Goal: Task Accomplishment & Management: Manage account settings

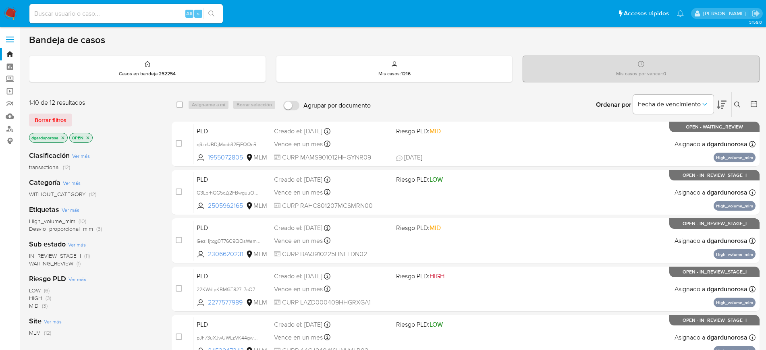
click at [736, 107] on icon at bounding box center [737, 105] width 6 height 6
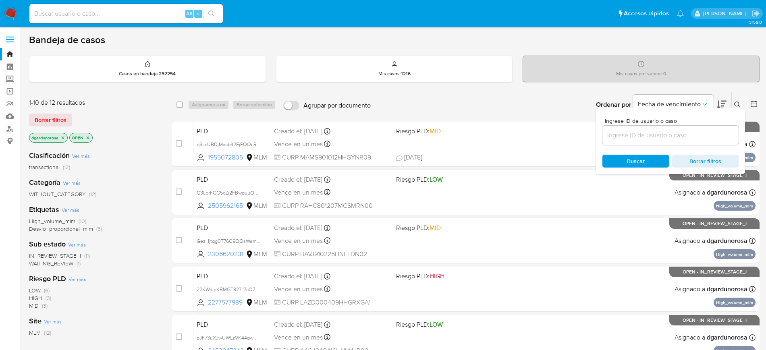
click at [654, 134] on input at bounding box center [671, 135] width 136 height 10
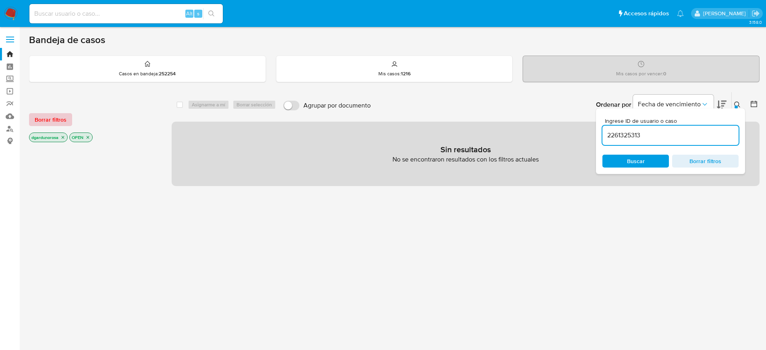
click at [38, 122] on span "Borrar filtros" at bounding box center [51, 119] width 32 height 11
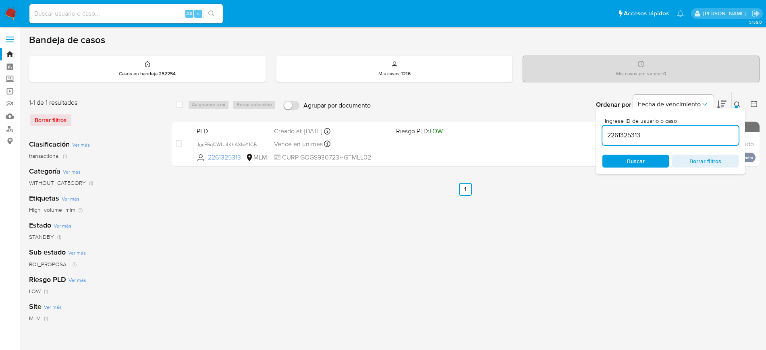
click at [740, 104] on icon at bounding box center [737, 105] width 6 height 6
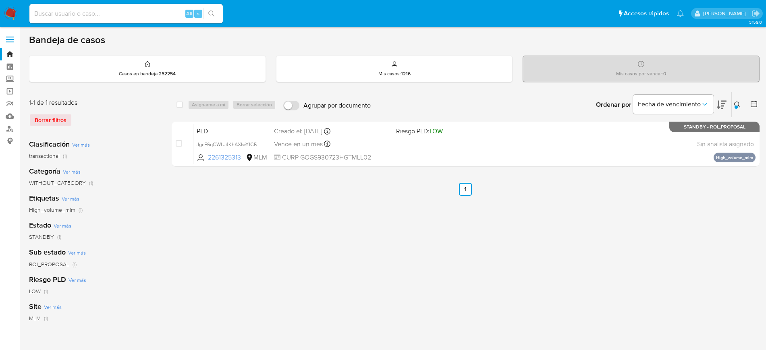
click at [740, 104] on icon at bounding box center [737, 105] width 6 height 6
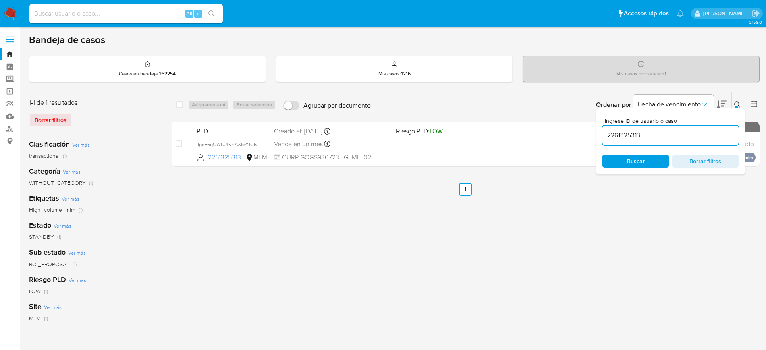
click at [633, 136] on input "2261325313" at bounding box center [671, 135] width 136 height 10
click at [633, 137] on input "2261325313" at bounding box center [671, 135] width 136 height 10
type input "2277577989"
click at [736, 103] on icon at bounding box center [737, 105] width 6 height 6
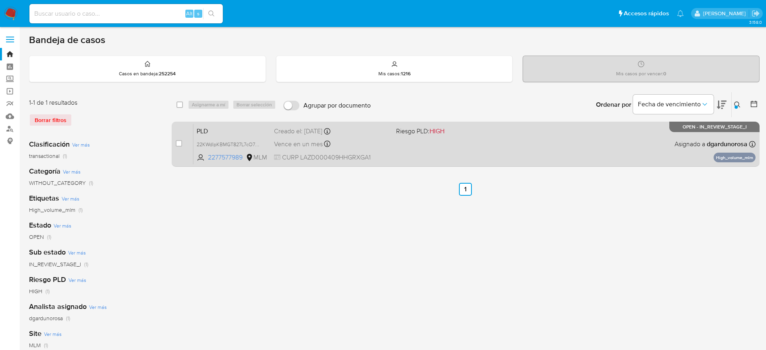
click at [563, 149] on div "PLD 22KWdlpKBMGT827L7cO7uOj3 2277577989 MLM Riesgo PLD: HIGH Creado el: 12/08/2…" at bounding box center [474, 144] width 562 height 41
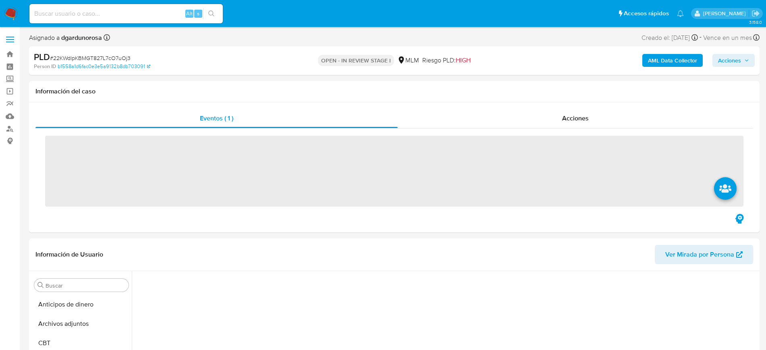
scroll to position [333, 0]
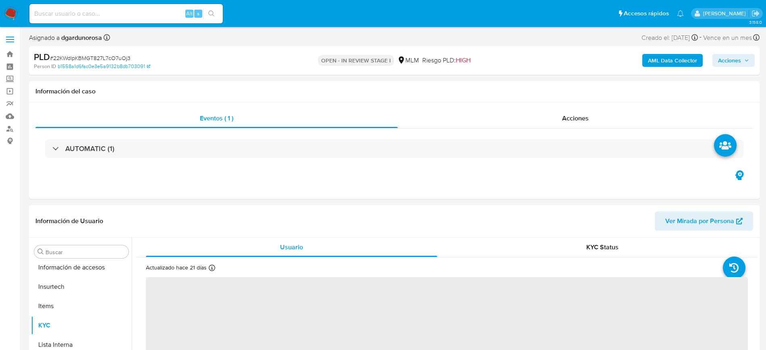
select select "10"
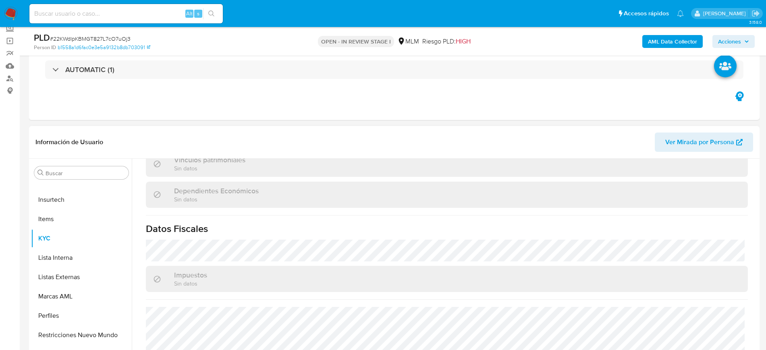
scroll to position [493, 0]
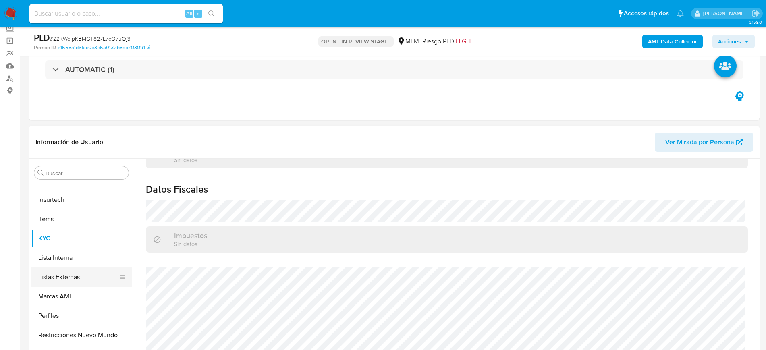
click at [81, 279] on button "Listas Externas" at bounding box center [78, 277] width 94 height 19
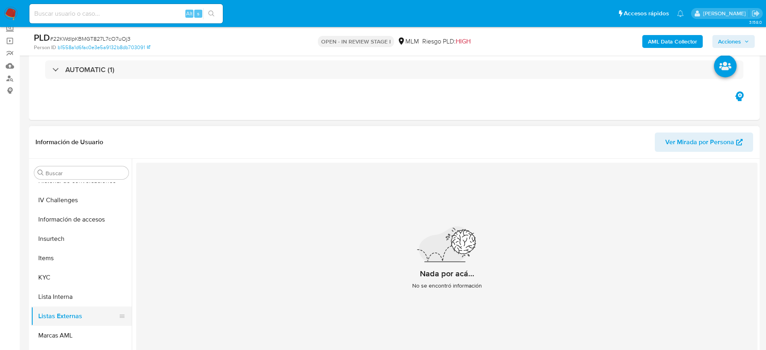
scroll to position [240, 0]
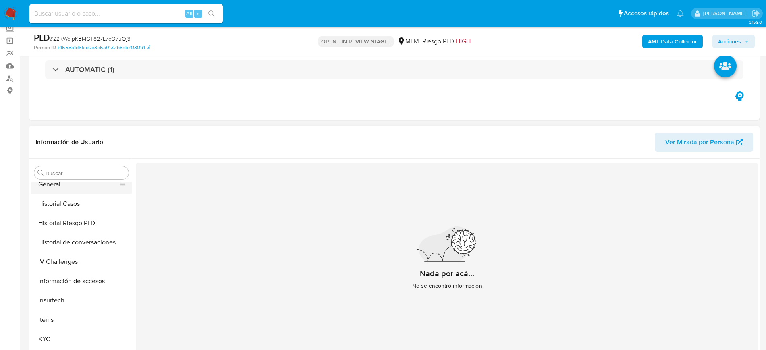
click at [59, 188] on button "General" at bounding box center [78, 184] width 94 height 19
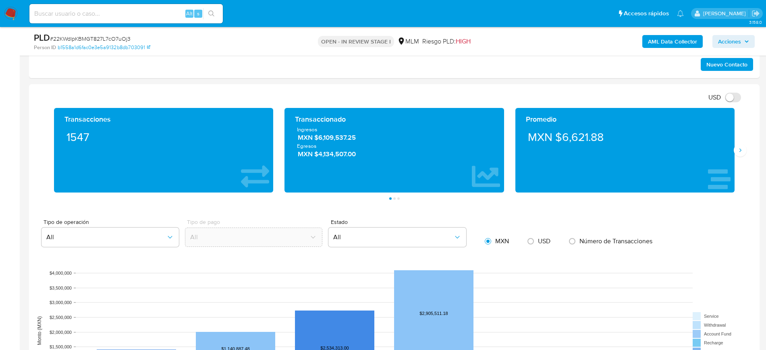
scroll to position [504, 0]
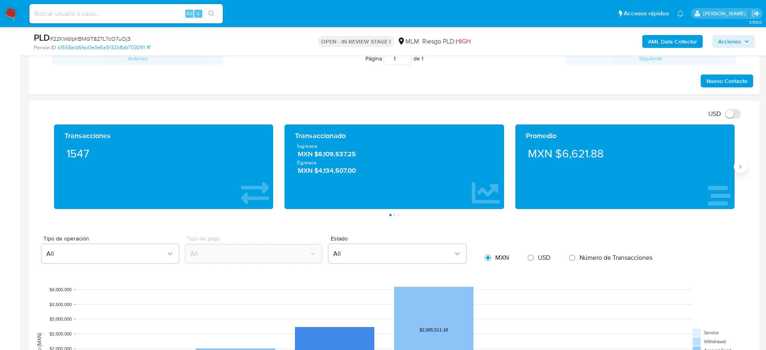
click at [742, 168] on icon "Siguiente" at bounding box center [740, 167] width 6 height 6
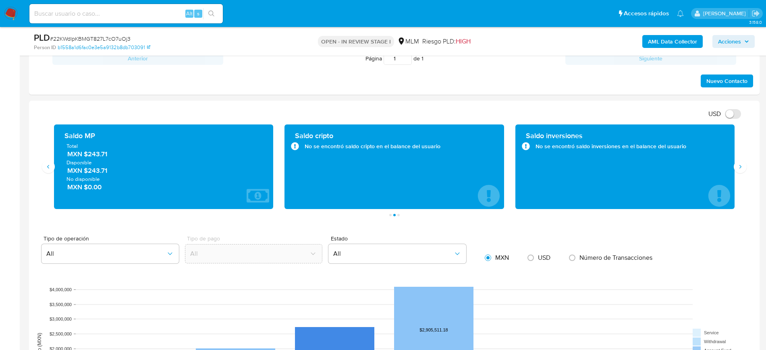
drag, startPoint x: 116, startPoint y: 158, endPoint x: 83, endPoint y: 158, distance: 33.9
click at [83, 158] on div "Total MXN $243.71 Disponible MXN $243.71 No disponible MXN $0.00" at bounding box center [163, 166] width 206 height 49
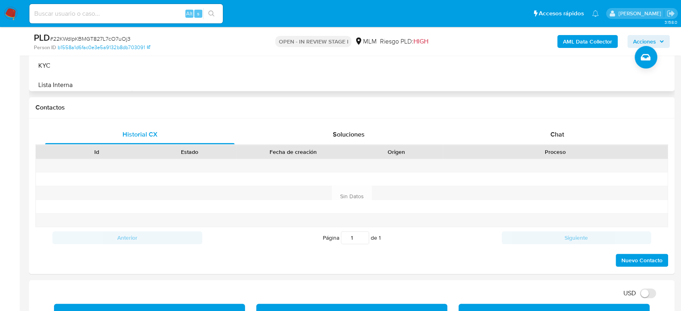
scroll to position [145, 0]
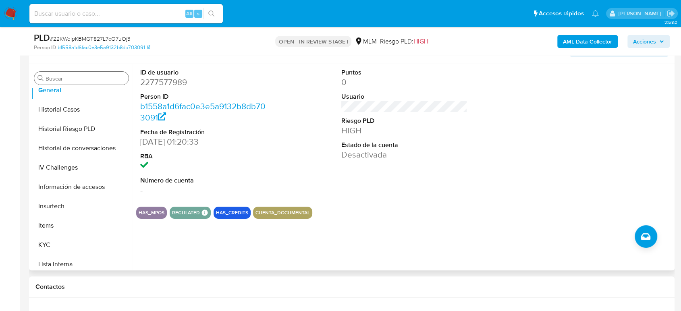
click at [83, 83] on div "Buscar" at bounding box center [81, 78] width 94 height 13
click at [78, 79] on input "Buscar" at bounding box center [86, 78] width 80 height 7
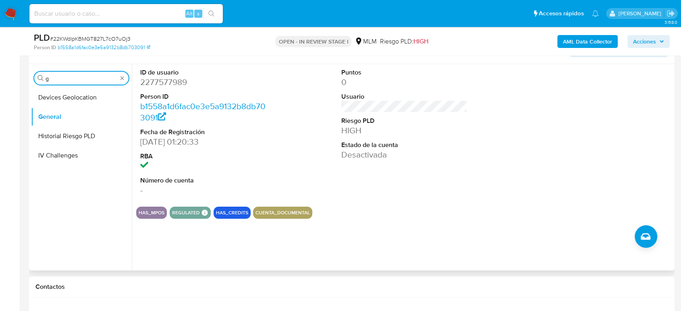
scroll to position [0, 0]
type input "geol"
click at [83, 94] on button "Devices Geolocation" at bounding box center [78, 97] width 94 height 19
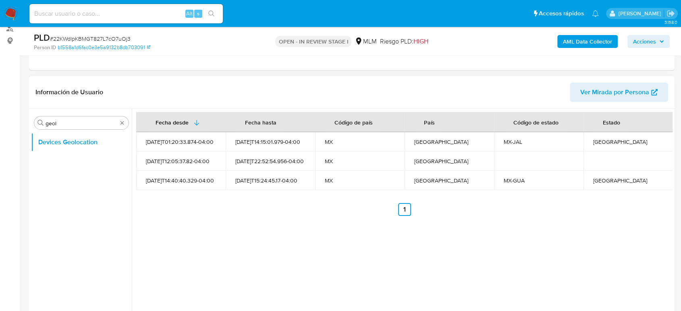
scroll to position [145, 0]
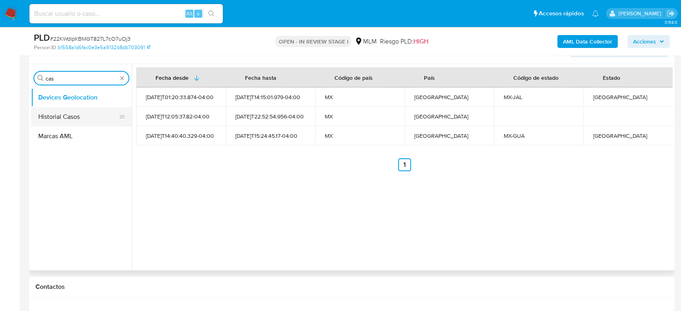
type input "cas"
click at [74, 121] on button "Historial Casos" at bounding box center [78, 116] width 94 height 19
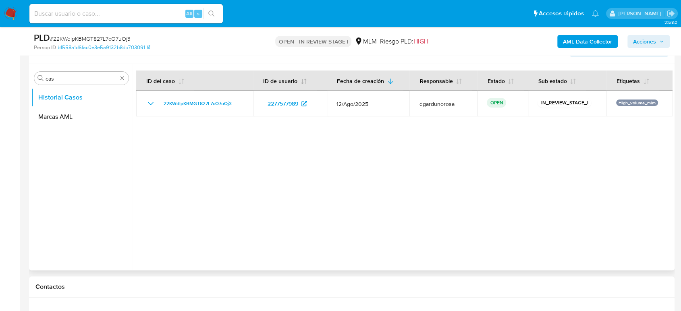
scroll to position [56, 0]
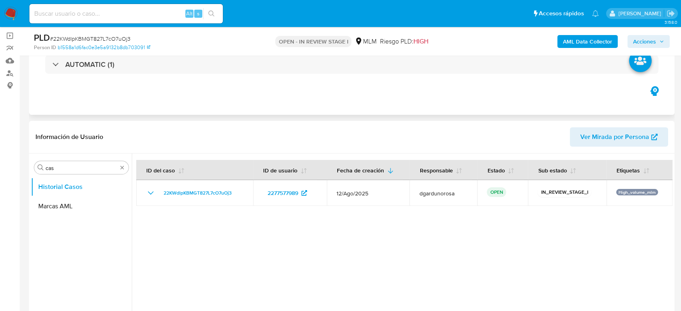
click at [113, 73] on div "AUTOMATIC (1)" at bounding box center [351, 64] width 633 height 40
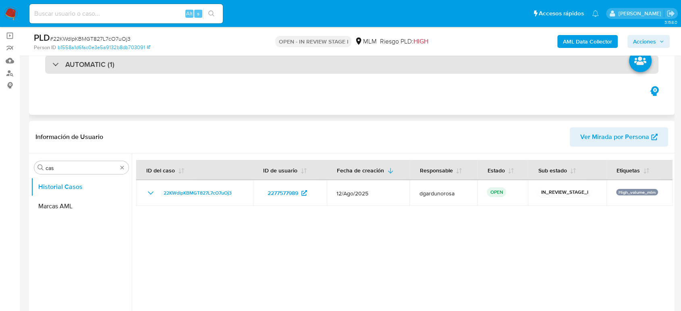
click at [113, 71] on div "AUTOMATIC (1)" at bounding box center [351, 64] width 613 height 19
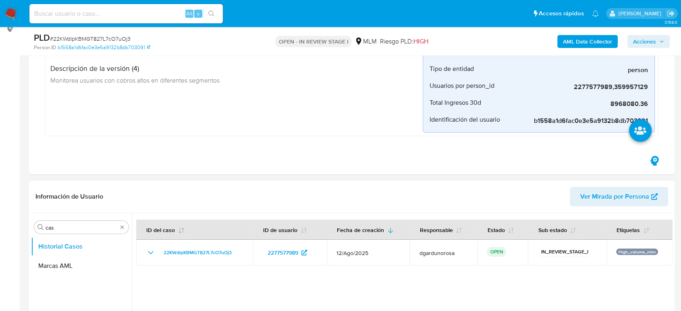
scroll to position [145, 0]
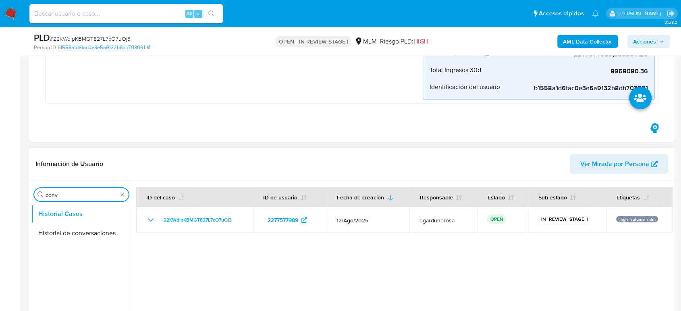
type input "conv"
click at [89, 232] on button "Historial de conversaciones" at bounding box center [81, 233] width 101 height 19
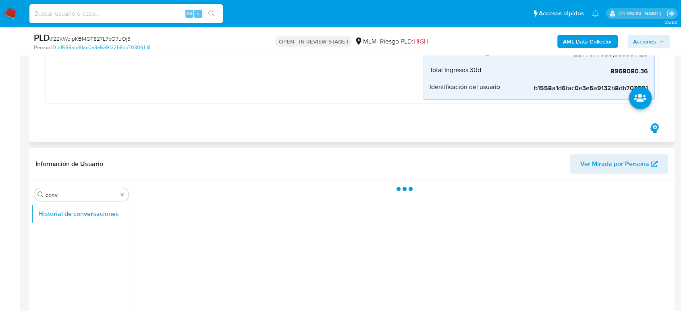
scroll to position [56, 0]
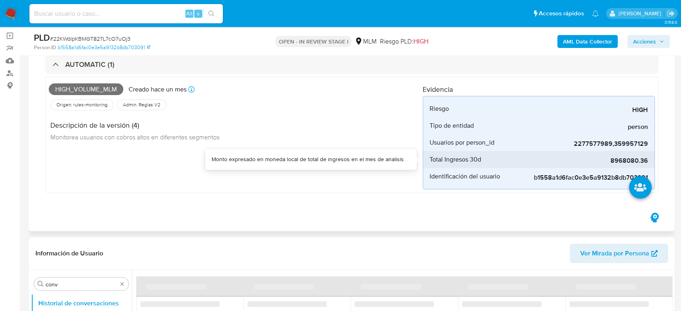
click at [617, 157] on span "8968080.36" at bounding box center [587, 161] width 121 height 8
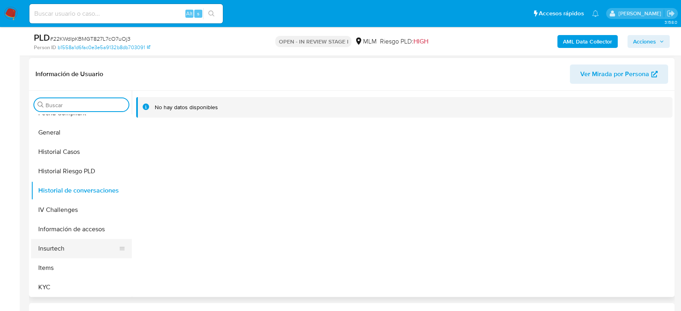
scroll to position [313, 0]
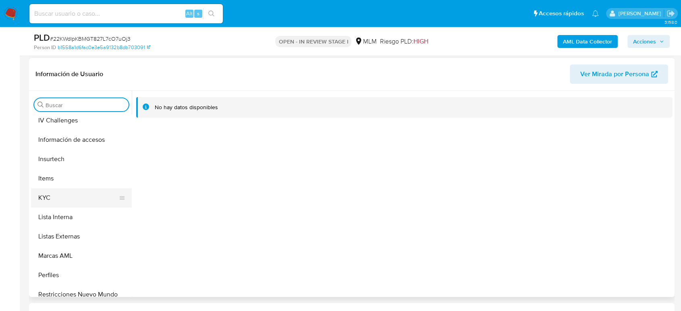
click at [56, 200] on button "KYC" at bounding box center [78, 197] width 94 height 19
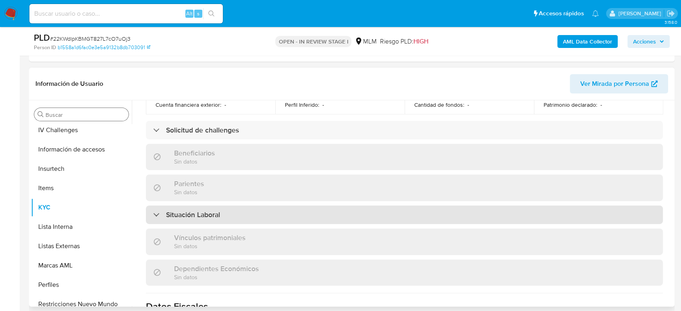
scroll to position [143, 0]
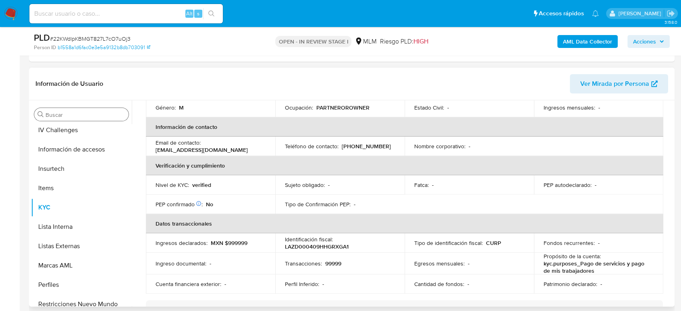
click at [366, 143] on p "[PHONE_NUMBER]" at bounding box center [366, 146] width 49 height 7
copy p "33024305"
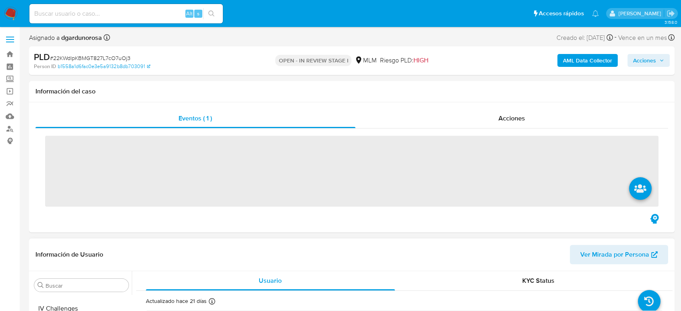
scroll to position [341, 0]
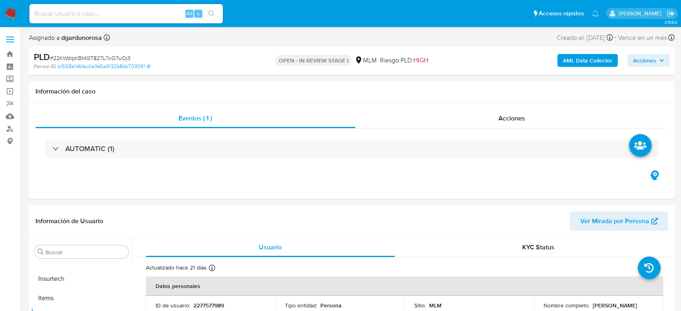
select select "10"
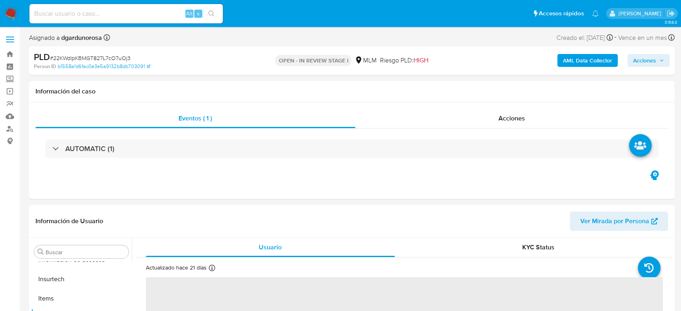
scroll to position [341, 0]
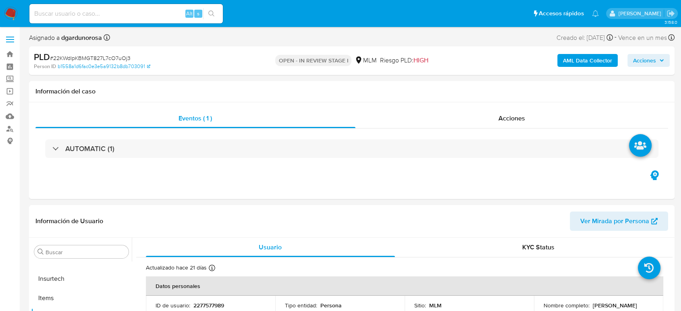
select select "10"
click at [112, 2] on div "Alt s" at bounding box center [125, 13] width 193 height 23
click at [110, 12] on input at bounding box center [125, 13] width 193 height 10
paste input "2440419203"
type input "2440419203"
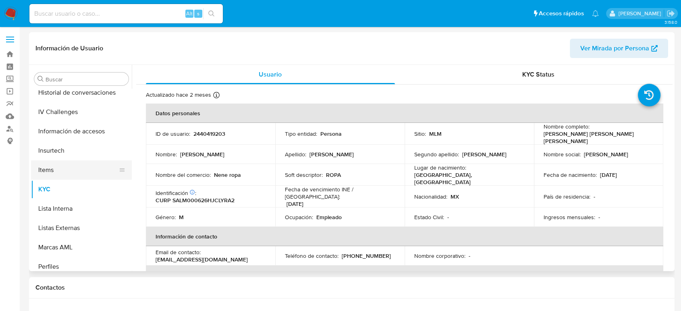
select select "10"
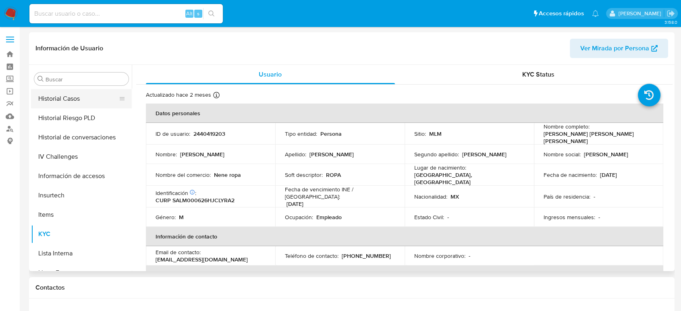
click at [60, 102] on button "Historial Casos" at bounding box center [78, 98] width 94 height 19
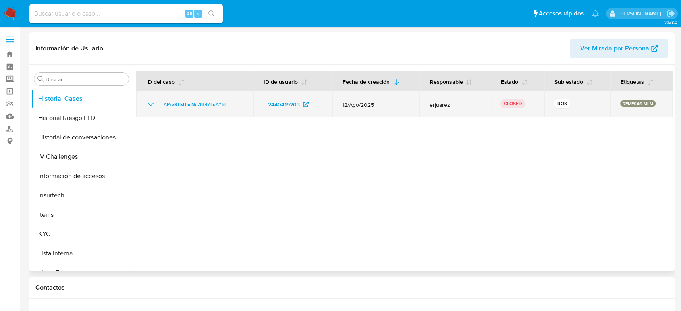
click at [151, 107] on icon "Mostrar/Ocultar" at bounding box center [151, 105] width 10 height 10
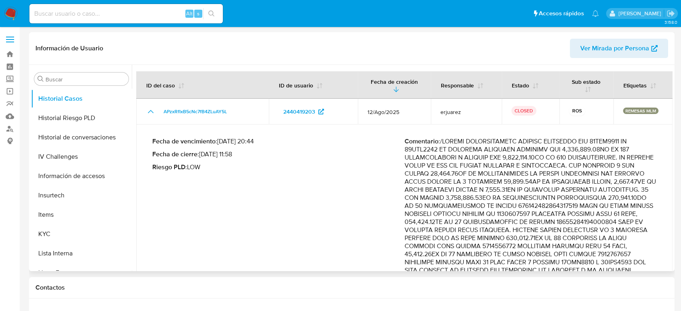
drag, startPoint x: 202, startPoint y: 155, endPoint x: 235, endPoint y: 154, distance: 33.5
click at [235, 154] on p "Fecha de cierre : 08/09/2025 11:58" at bounding box center [278, 154] width 252 height 8
click at [54, 8] on input at bounding box center [125, 13] width 193 height 10
paste input "1800059973"
type input "1800059973"
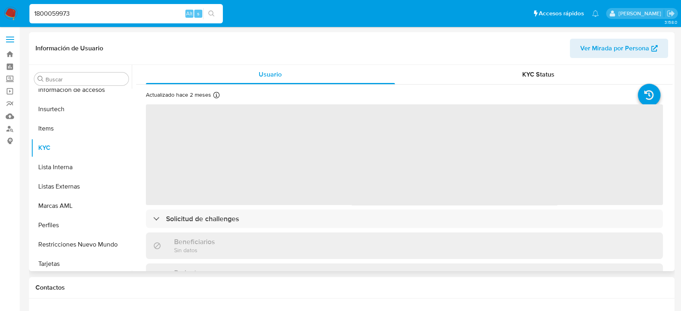
scroll to position [341, 0]
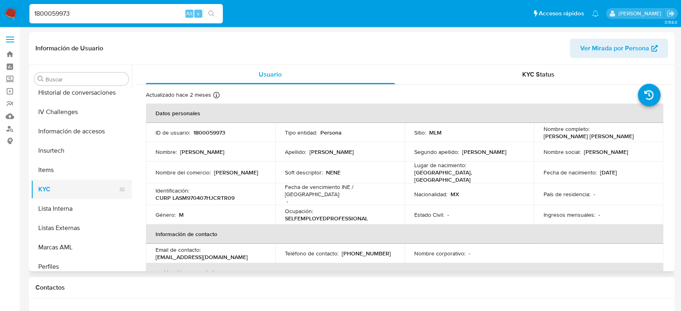
select select "10"
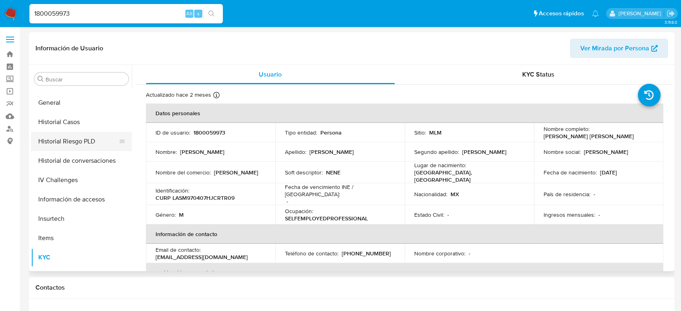
scroll to position [206, 0]
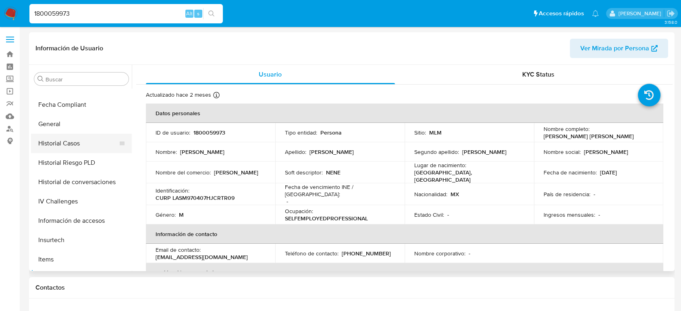
click at [58, 146] on button "Historial Casos" at bounding box center [78, 143] width 94 height 19
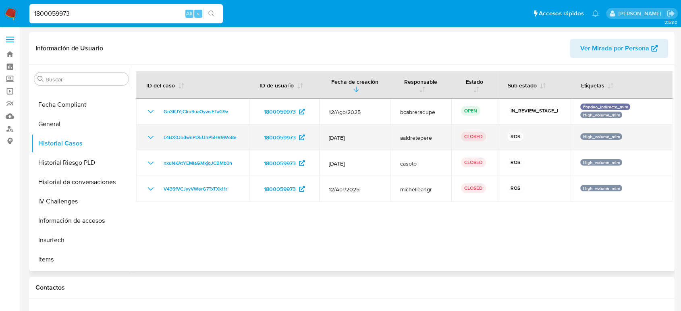
click at [150, 138] on icon "Mostrar/Ocultar" at bounding box center [151, 137] width 6 height 3
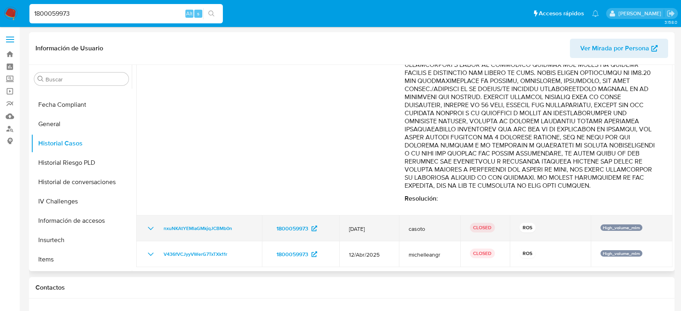
click at [151, 228] on icon "Mostrar/Ocultar" at bounding box center [151, 229] width 10 height 10
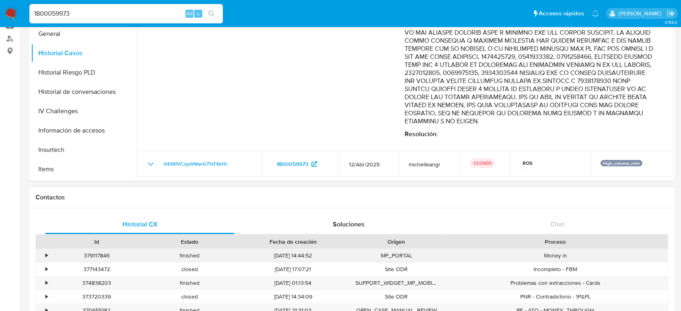
scroll to position [134, 0]
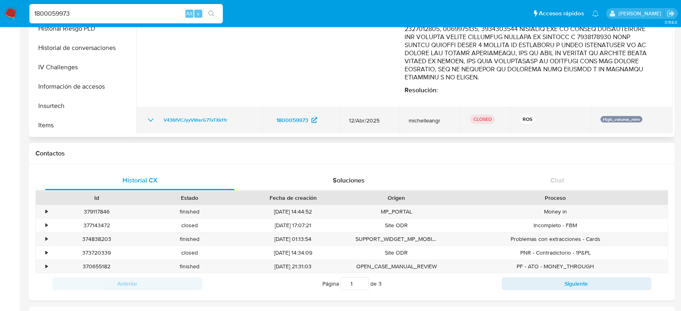
click at [148, 121] on icon "Mostrar/Ocultar" at bounding box center [151, 120] width 10 height 10
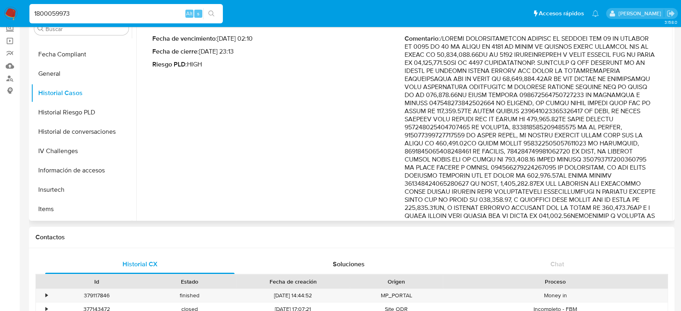
scroll to position [0, 0]
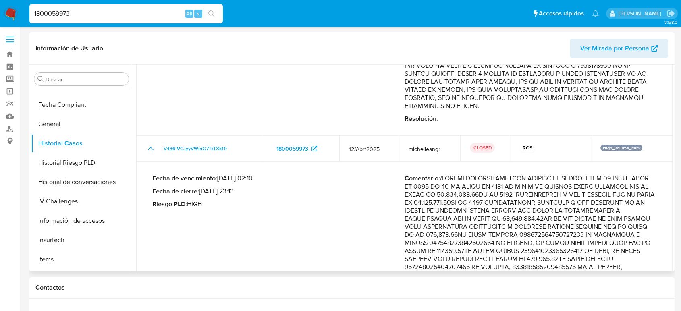
click at [150, 154] on icon "Mostrar/Ocultar" at bounding box center [151, 149] width 10 height 10
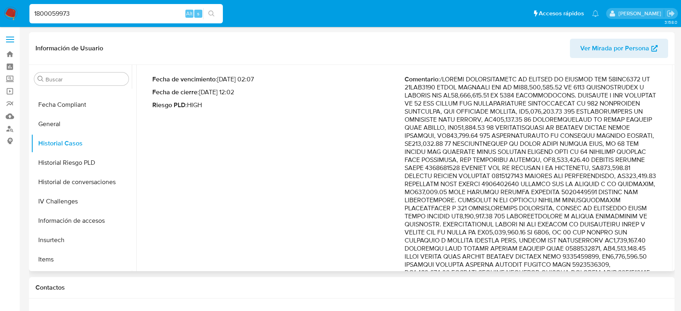
scroll to position [339, 0]
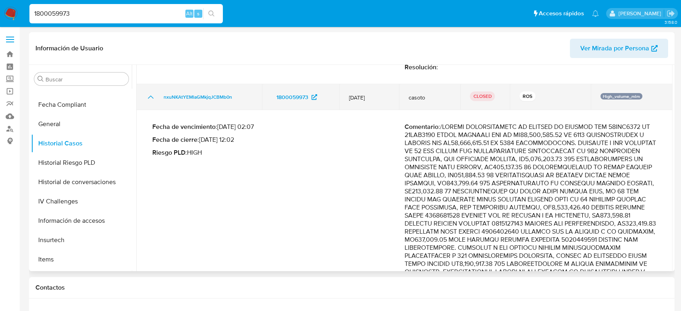
click at [149, 99] on icon "Mostrar/Ocultar" at bounding box center [151, 97] width 6 height 3
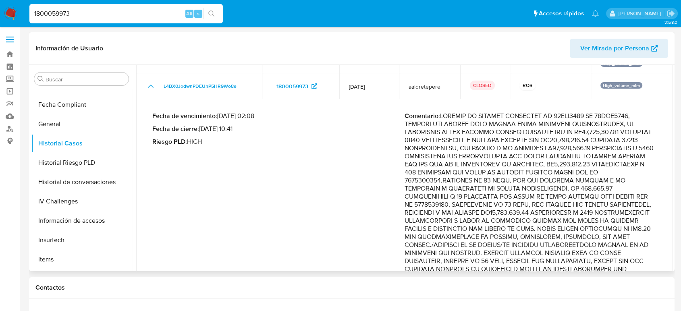
scroll to position [36, 0]
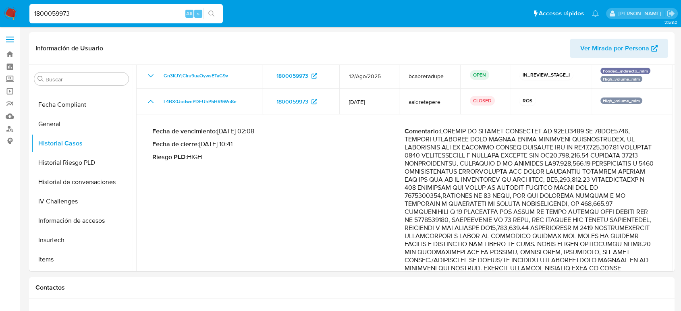
click at [57, 10] on input "1800059973" at bounding box center [125, 13] width 193 height 10
paste input "2528674700"
type input "2528674700"
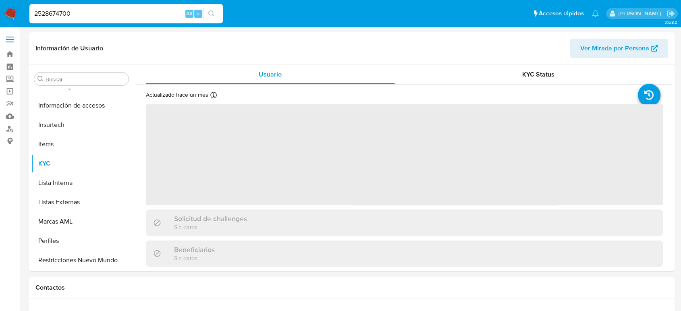
scroll to position [341, 0]
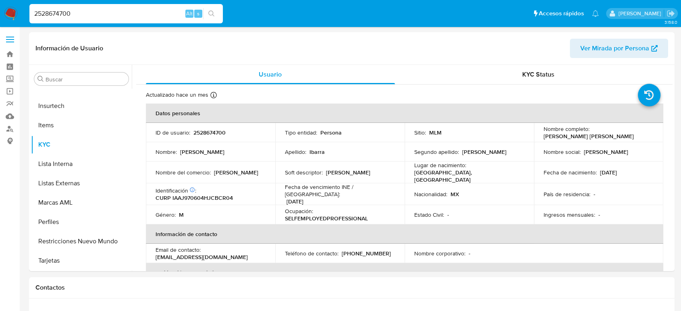
select select "10"
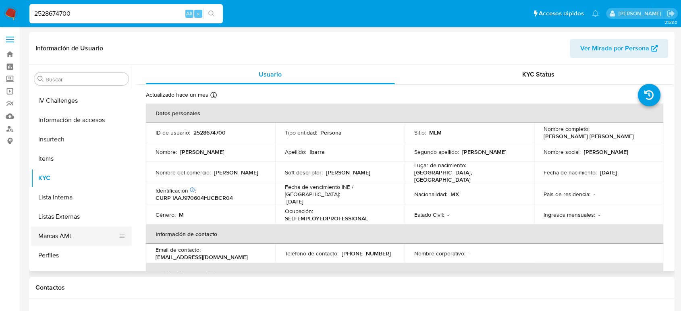
scroll to position [206, 0]
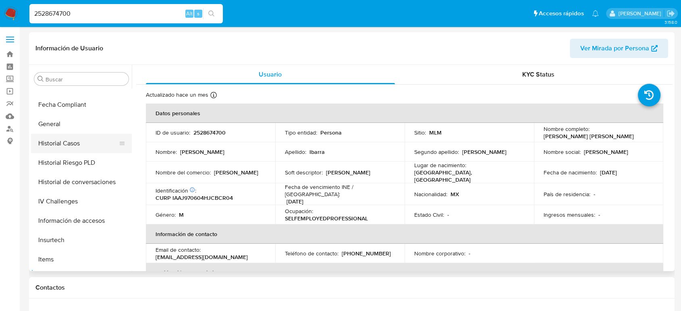
click at [71, 144] on button "Historial Casos" at bounding box center [78, 143] width 94 height 19
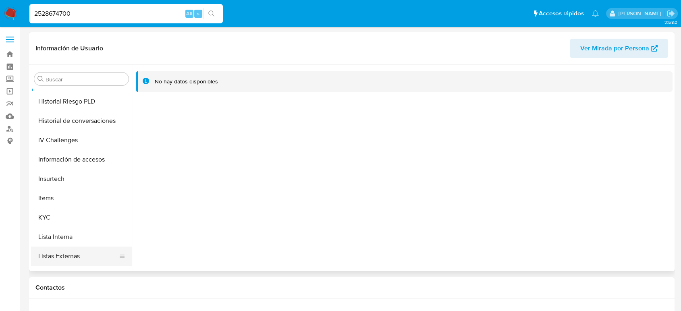
scroll to position [341, 0]
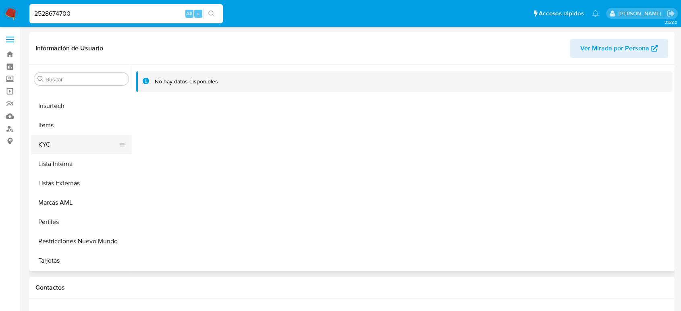
click at [63, 151] on button "KYC" at bounding box center [78, 144] width 94 height 19
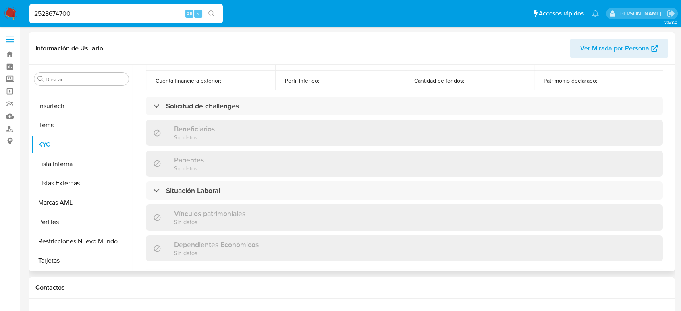
scroll to position [499, 0]
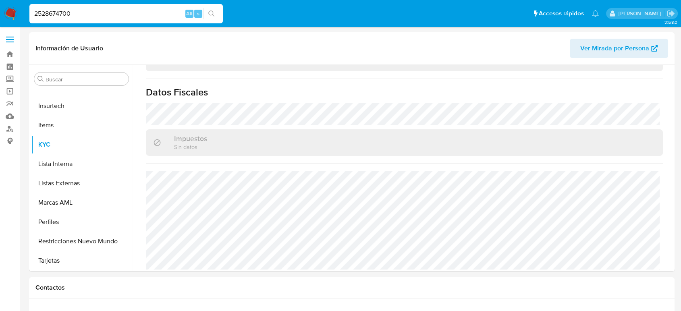
click at [52, 18] on input "2528674700" at bounding box center [125, 13] width 193 height 10
paste input "1952884504"
type input "1952884504"
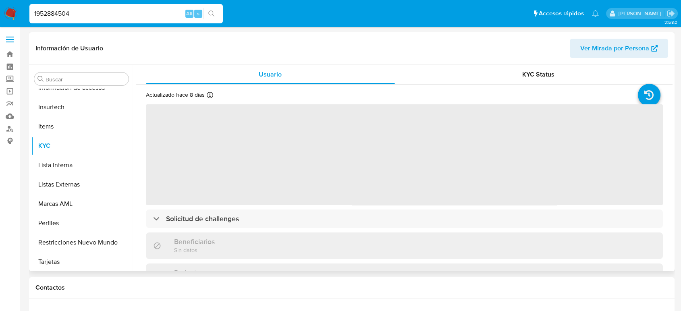
scroll to position [341, 0]
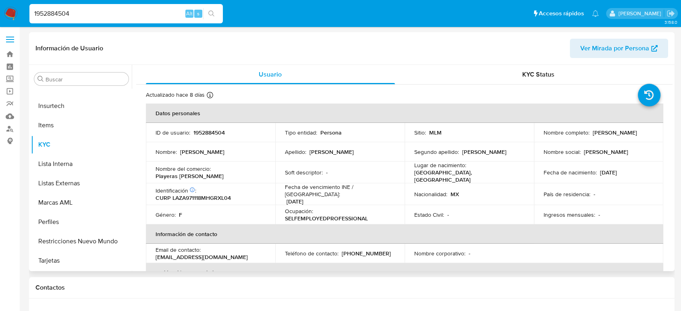
select select "10"
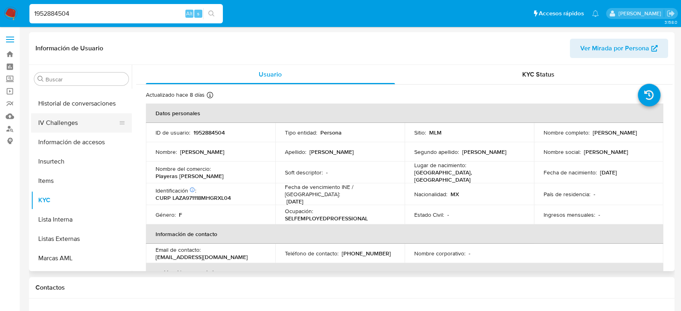
scroll to position [206, 0]
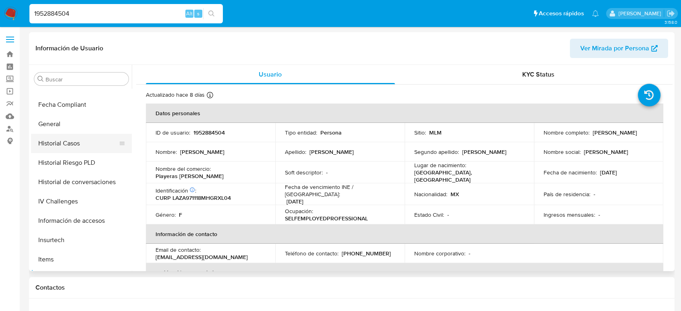
click at [68, 143] on button "Historial Casos" at bounding box center [78, 143] width 94 height 19
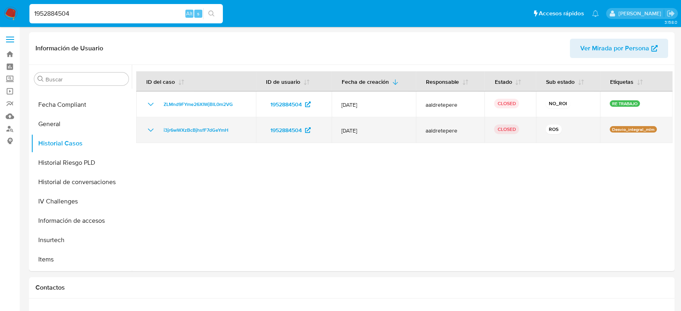
click at [143, 129] on td "i3jr6wWXzBcBjhsfF7dGeYmH" at bounding box center [196, 130] width 120 height 26
click at [148, 132] on icon "Mostrar/Ocultar" at bounding box center [151, 130] width 10 height 10
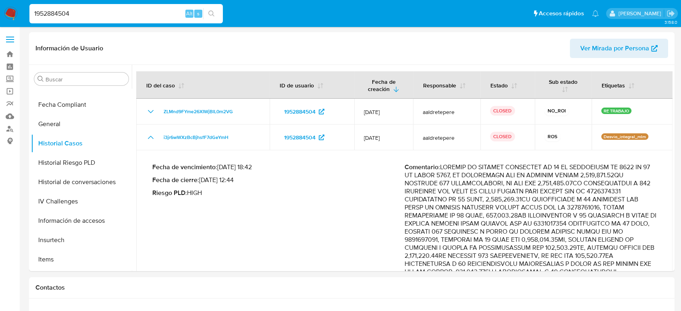
click at [54, 17] on input "1952884504" at bounding box center [125, 13] width 193 height 10
paste input "278641557"
type input "1278641557"
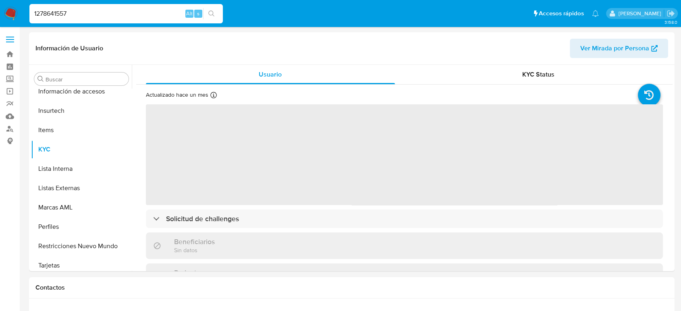
scroll to position [341, 0]
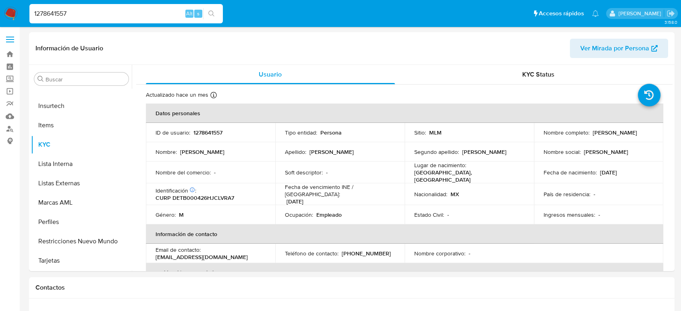
select select "10"
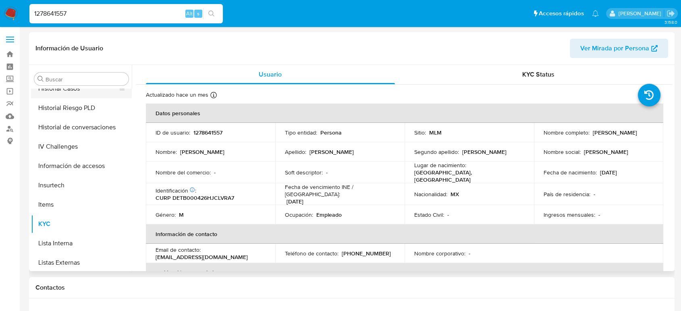
scroll to position [206, 0]
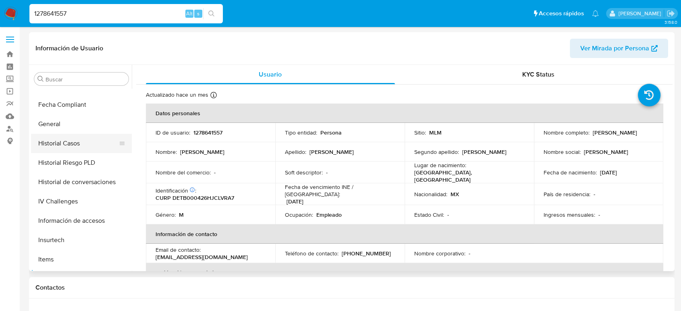
click at [66, 148] on button "Historial Casos" at bounding box center [78, 143] width 94 height 19
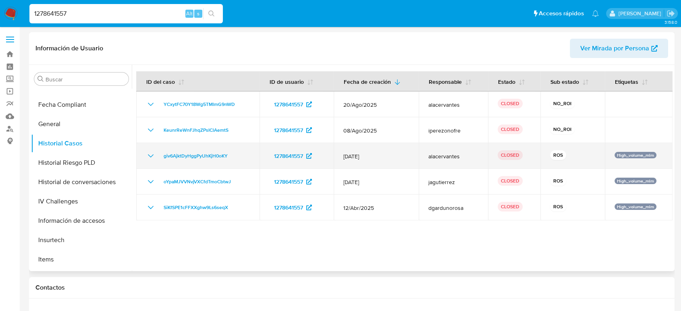
click at [150, 156] on icon "Mostrar/Ocultar" at bounding box center [151, 156] width 10 height 10
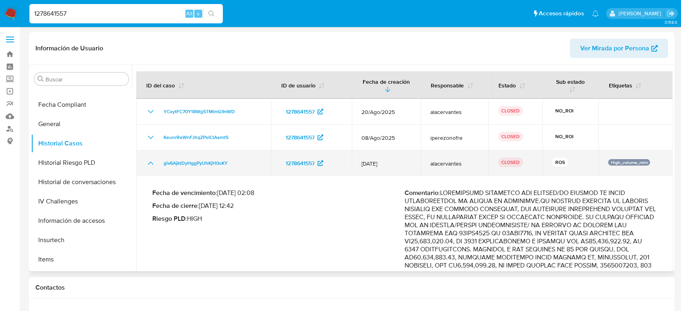
click at [150, 156] on td "giv6AjktDyHggPyUhKjH0oKY" at bounding box center [203, 163] width 135 height 26
click at [150, 164] on icon "Mostrar/Ocultar" at bounding box center [151, 163] width 10 height 10
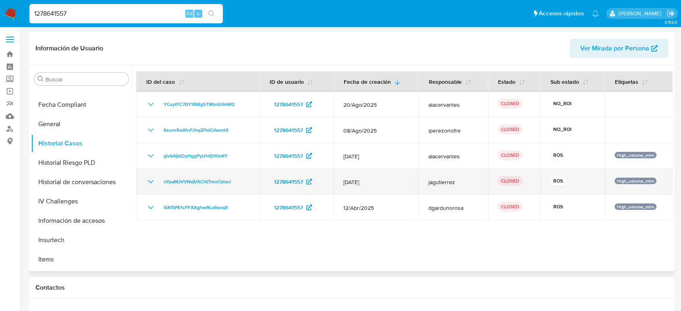
click at [151, 185] on icon "Mostrar/Ocultar" at bounding box center [151, 182] width 10 height 10
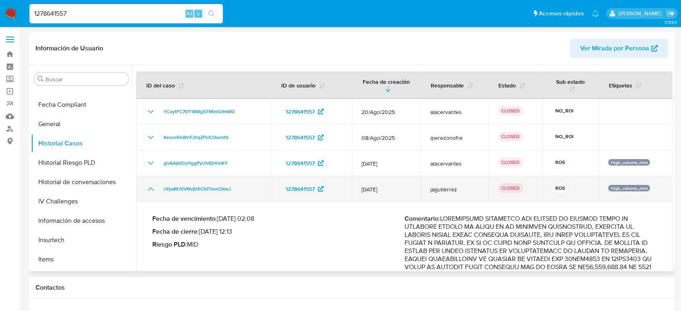
click at [151, 185] on icon "Mostrar/Ocultar" at bounding box center [151, 189] width 10 height 10
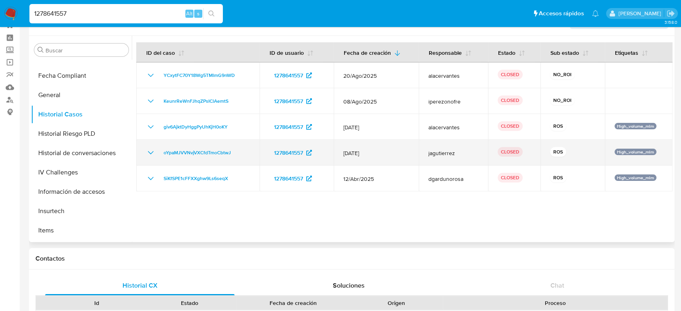
scroll to position [45, 0]
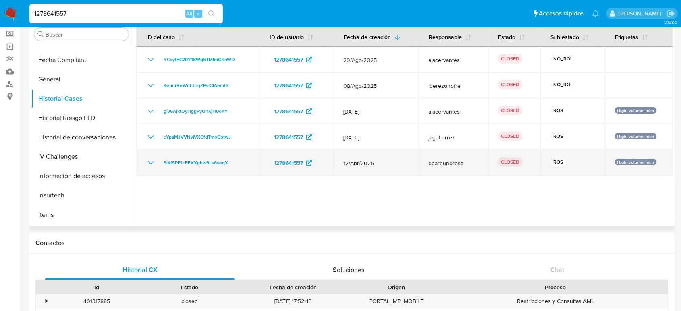
click at [148, 166] on icon "Mostrar/Ocultar" at bounding box center [151, 163] width 10 height 10
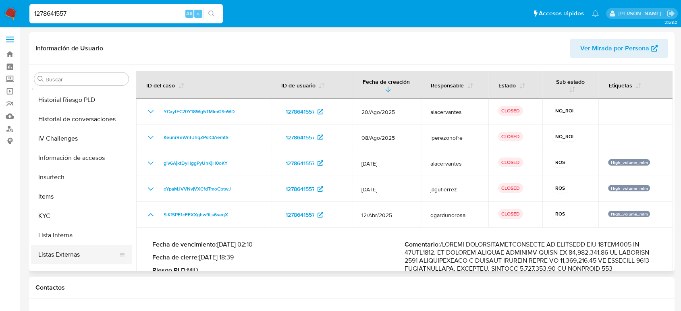
scroll to position [341, 0]
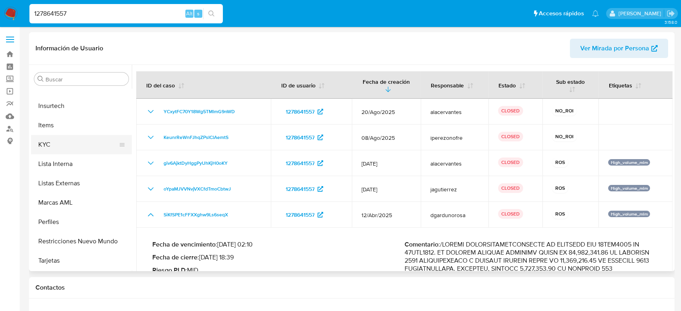
click at [60, 146] on button "KYC" at bounding box center [78, 144] width 94 height 19
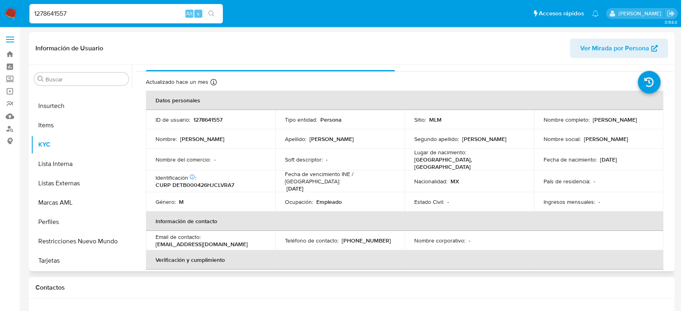
scroll to position [0, 0]
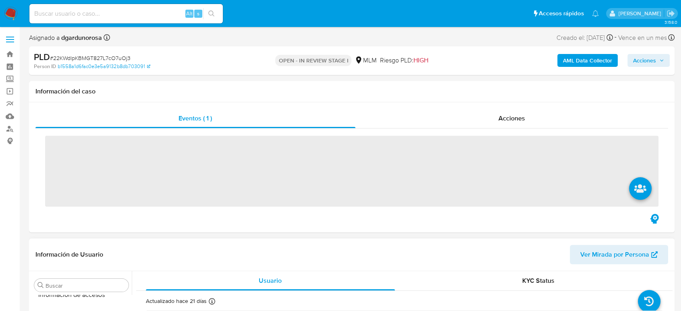
scroll to position [341, 0]
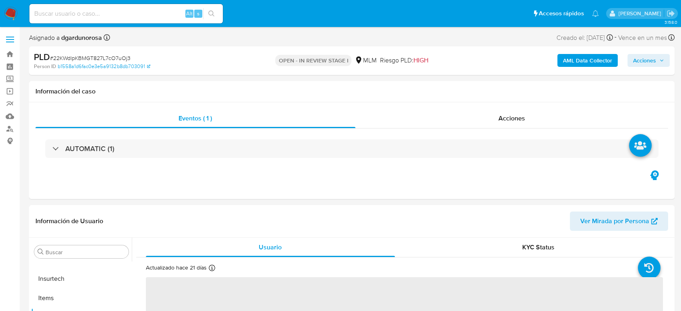
select select "10"
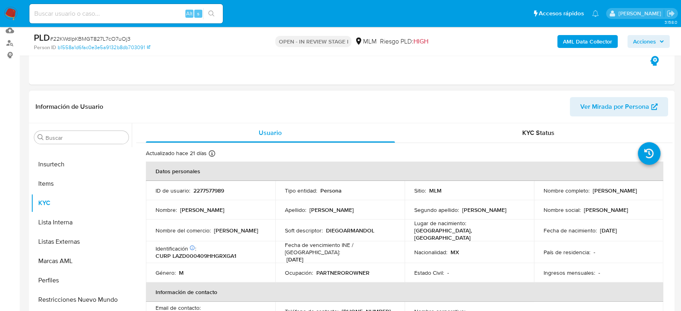
scroll to position [89, 0]
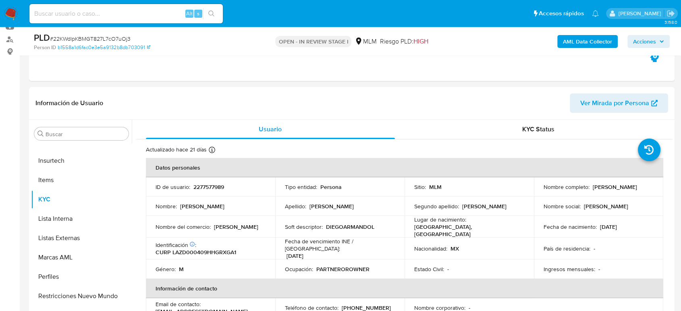
click at [657, 45] on span "Acciones" at bounding box center [648, 41] width 31 height 11
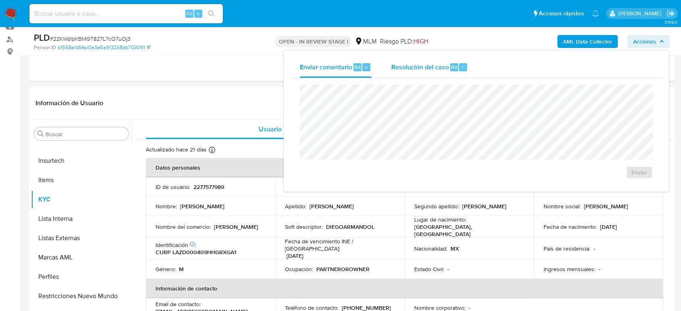
click at [429, 69] on span "Resolución del caso" at bounding box center [420, 66] width 58 height 9
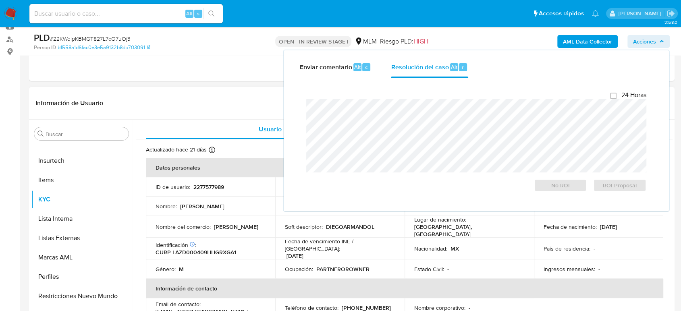
click at [190, 89] on div "Información de Usuario Ver Mirada por Persona" at bounding box center [352, 103] width 646 height 33
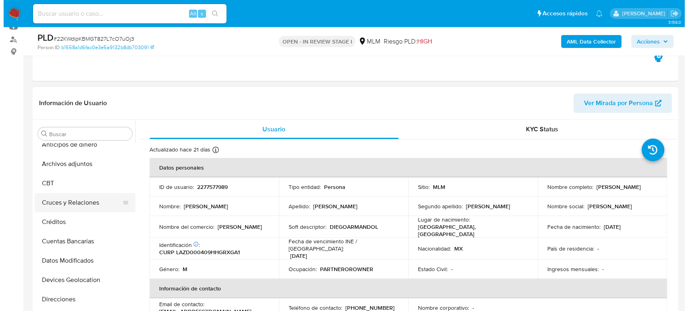
scroll to position [0, 0]
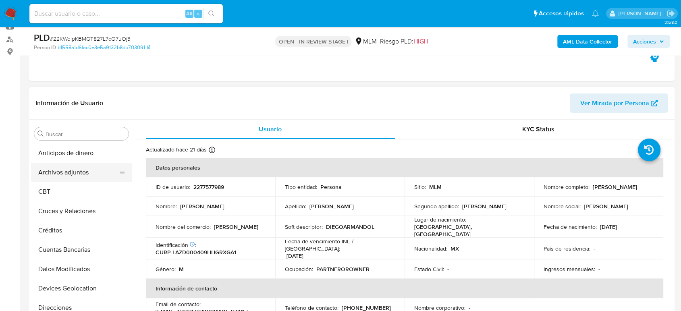
click at [71, 173] on button "Archivos adjuntos" at bounding box center [78, 172] width 94 height 19
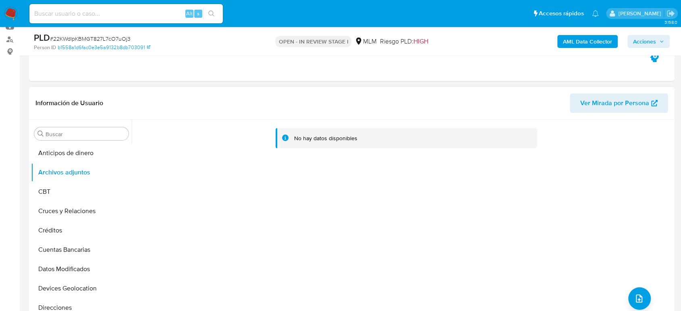
click at [624, 296] on div "No hay datos disponibles" at bounding box center [402, 223] width 541 height 206
click at [628, 299] on button "upload-file" at bounding box center [639, 298] width 23 height 23
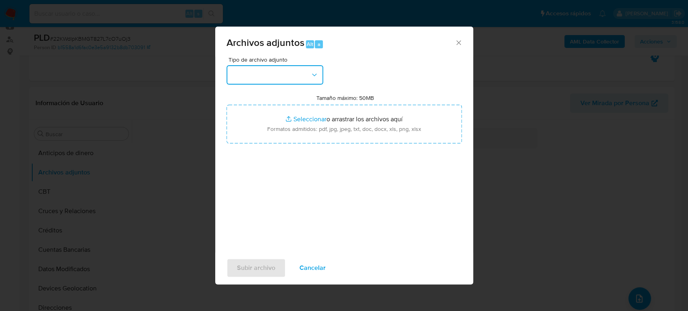
click at [286, 73] on button "button" at bounding box center [275, 74] width 97 height 19
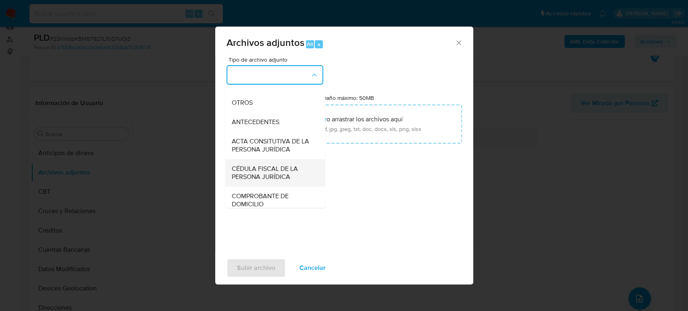
scroll to position [134, 0]
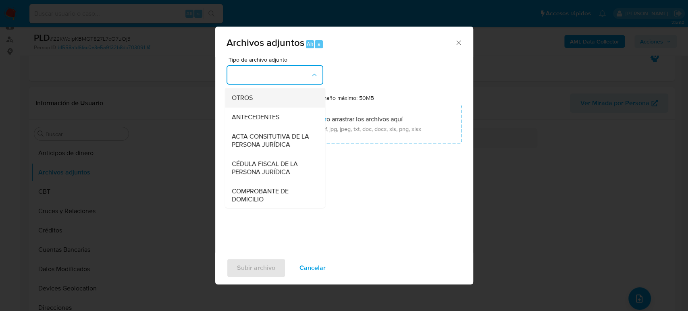
click at [254, 107] on div "OTROS" at bounding box center [272, 97] width 82 height 19
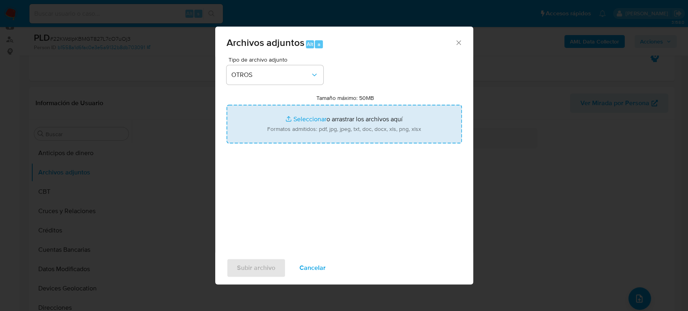
type input "C:\fakepath\2277577989_Diego Lara_Agosto2025.pdf"
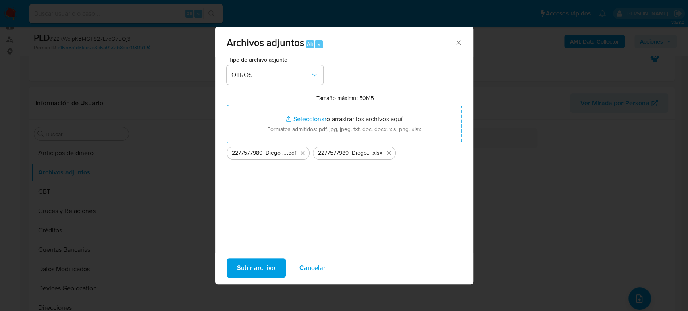
click at [251, 269] on span "Subir archivo" at bounding box center [256, 268] width 38 height 18
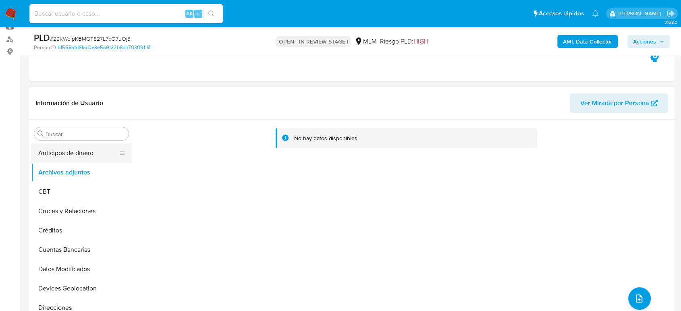
click at [88, 155] on button "Anticipos de dinero" at bounding box center [78, 152] width 94 height 19
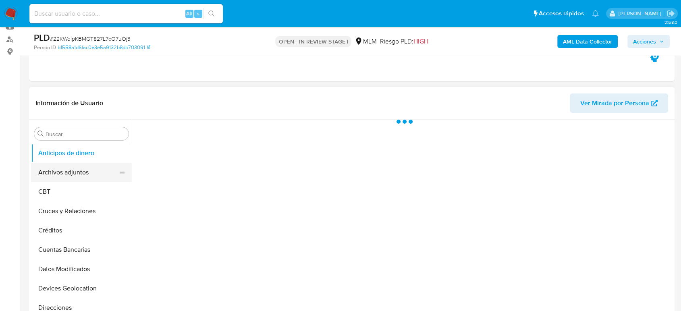
click at [77, 168] on button "Archivos adjuntos" at bounding box center [78, 172] width 94 height 19
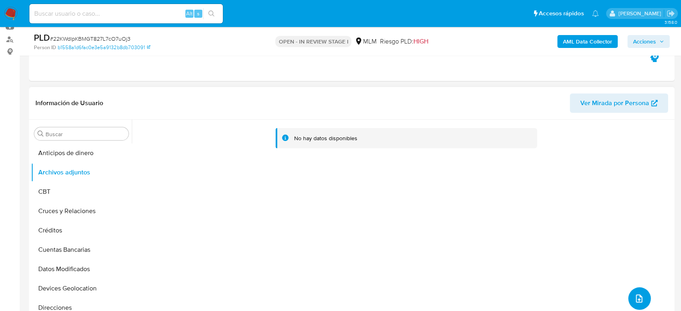
click at [628, 295] on button "upload-file" at bounding box center [639, 298] width 23 height 23
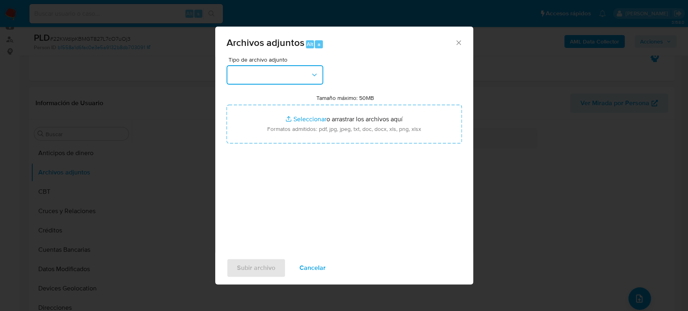
click at [290, 80] on button "button" at bounding box center [275, 74] width 97 height 19
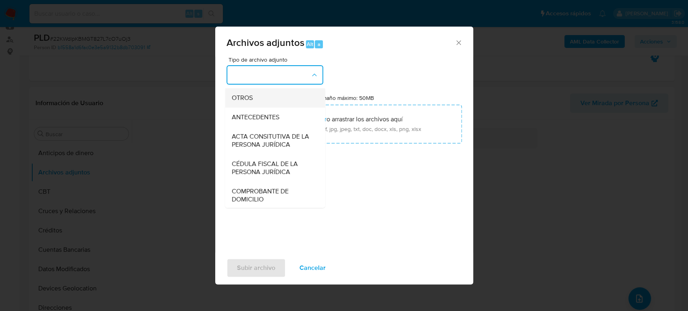
click at [250, 102] on span "OTROS" at bounding box center [241, 98] width 21 height 8
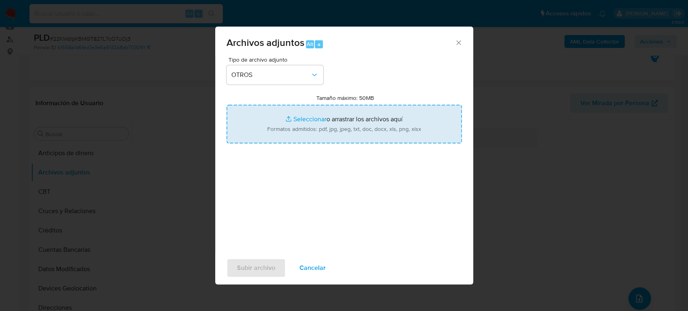
type input "C:\fakepath\2277577989_Diego Lara_Agosto2025.pdf"
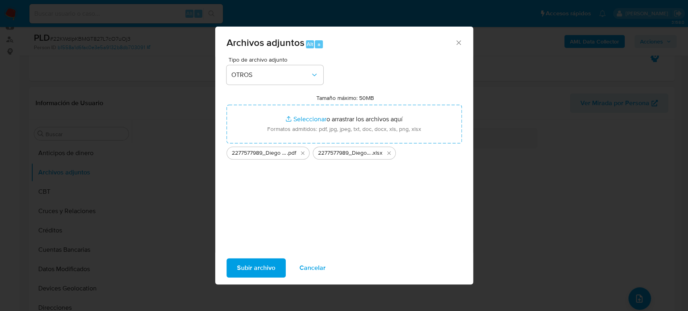
click at [254, 266] on span "Subir archivo" at bounding box center [256, 268] width 38 height 18
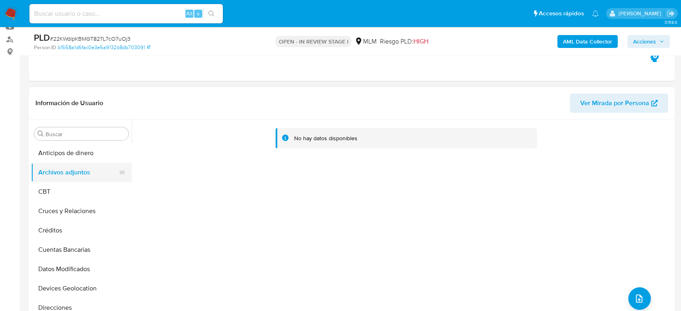
click at [92, 181] on button "Archivos adjuntos" at bounding box center [78, 172] width 94 height 19
click at [84, 183] on button "CBT" at bounding box center [78, 191] width 94 height 19
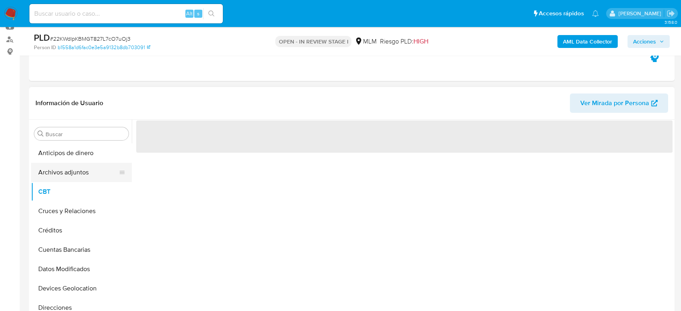
click at [81, 168] on button "Archivos adjuntos" at bounding box center [78, 172] width 94 height 19
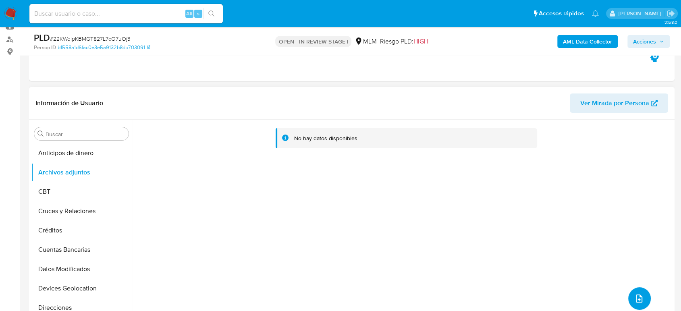
click at [633, 291] on button "upload-file" at bounding box center [639, 298] width 23 height 23
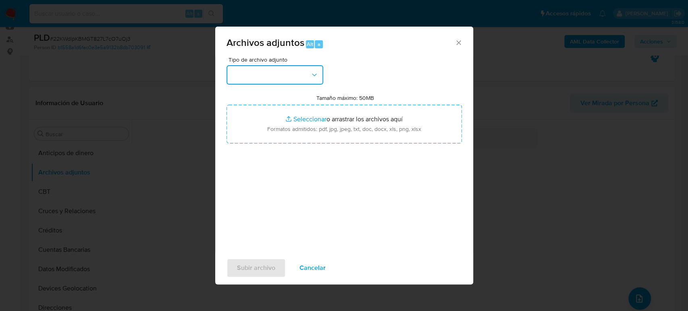
click at [267, 79] on button "button" at bounding box center [275, 74] width 97 height 19
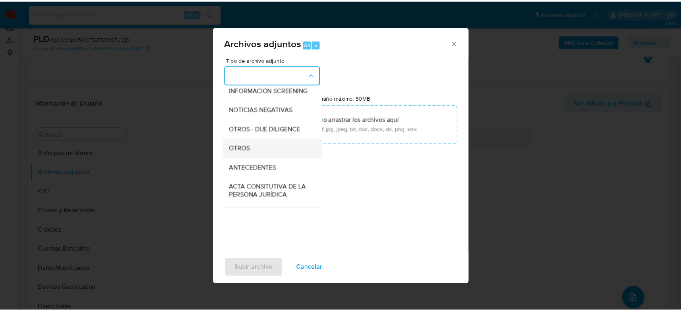
scroll to position [89, 0]
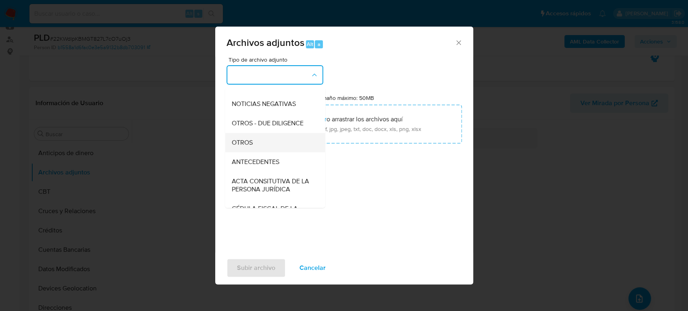
click at [258, 151] on div "OTROS" at bounding box center [272, 142] width 82 height 19
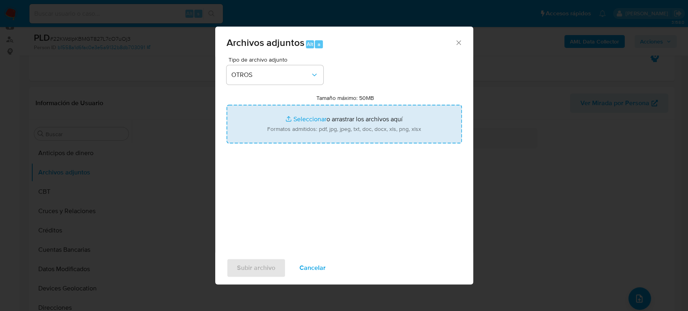
type input "C:\fakepath\2277577989_Diego Lara_Agosto2025.pdf"
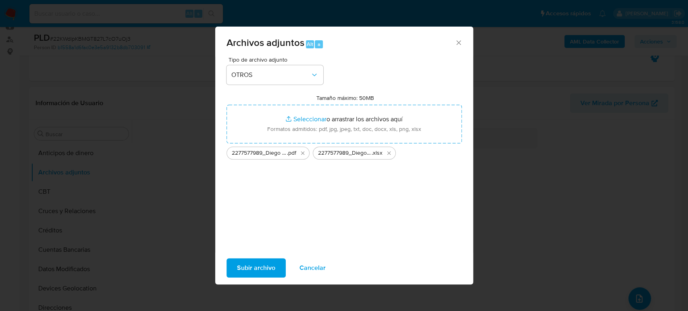
drag, startPoint x: 333, startPoint y: 118, endPoint x: 253, endPoint y: 268, distance: 170.2
click at [253, 268] on span "Subir archivo" at bounding box center [256, 268] width 38 height 18
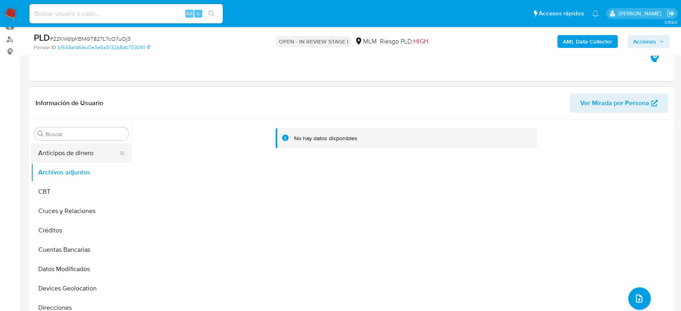
click at [82, 154] on button "Anticipos de dinero" at bounding box center [78, 152] width 94 height 19
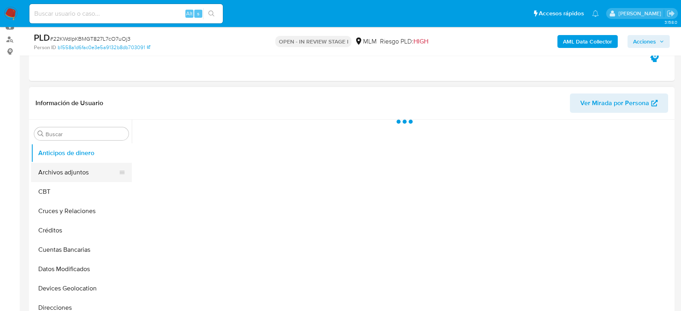
click at [79, 172] on button "Archivos adjuntos" at bounding box center [78, 172] width 94 height 19
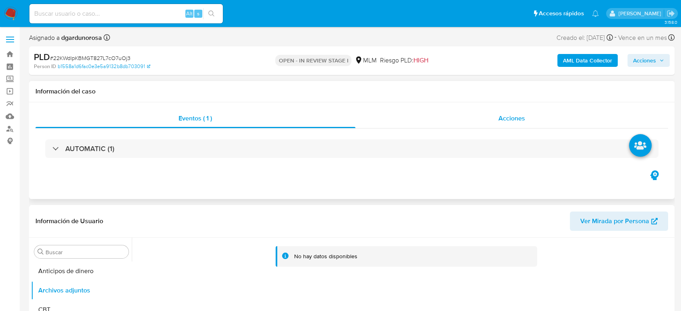
scroll to position [0, 0]
click at [523, 123] on div "Acciones" at bounding box center [511, 118] width 313 height 19
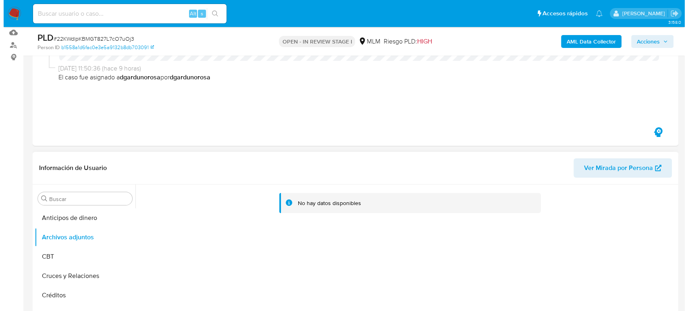
scroll to position [179, 0]
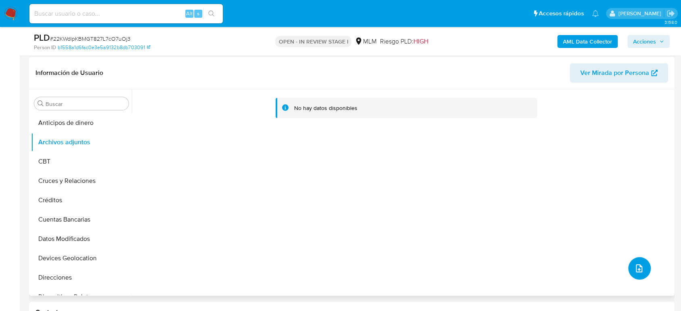
click at [635, 266] on icon "upload-file" at bounding box center [639, 269] width 10 height 10
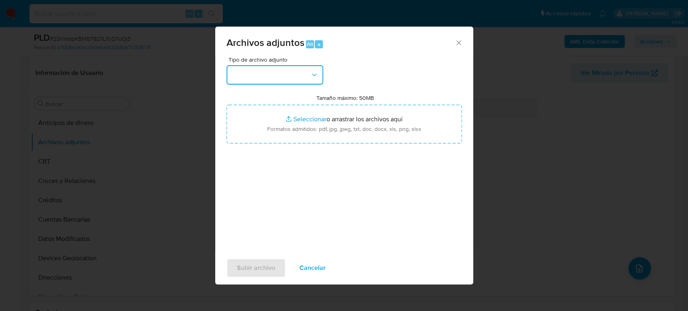
click at [280, 82] on button "button" at bounding box center [275, 74] width 97 height 19
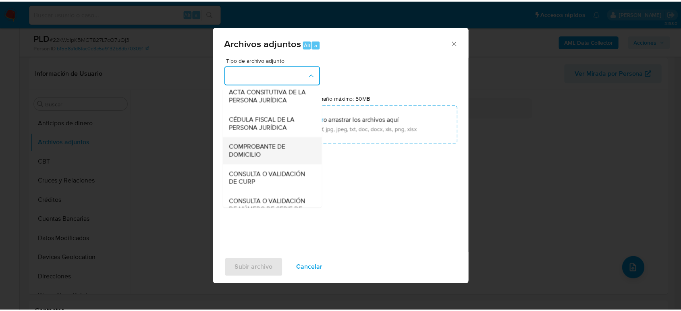
scroll to position [89, 0]
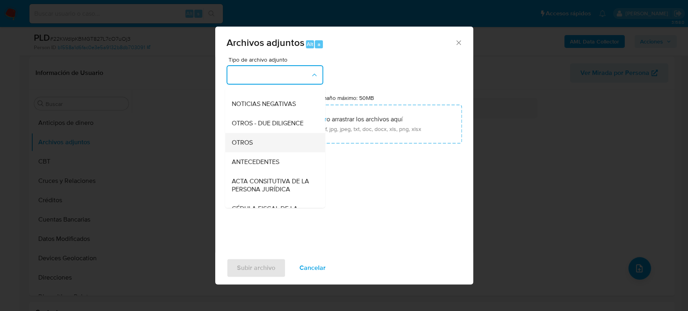
click at [260, 152] on div "OTROS" at bounding box center [272, 142] width 82 height 19
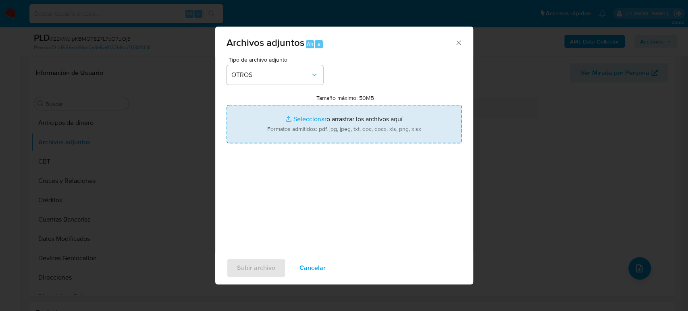
type input "C:\fakepath\2277577989_Diego Lara_Agosto2025.pdf"
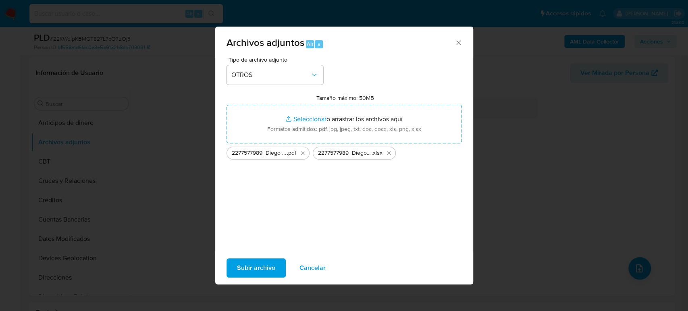
click at [266, 264] on span "Subir archivo" at bounding box center [256, 268] width 38 height 18
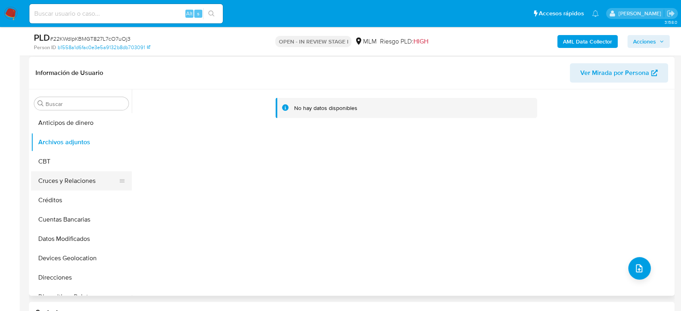
click at [82, 179] on button "Cruces y Relaciones" at bounding box center [78, 180] width 94 height 19
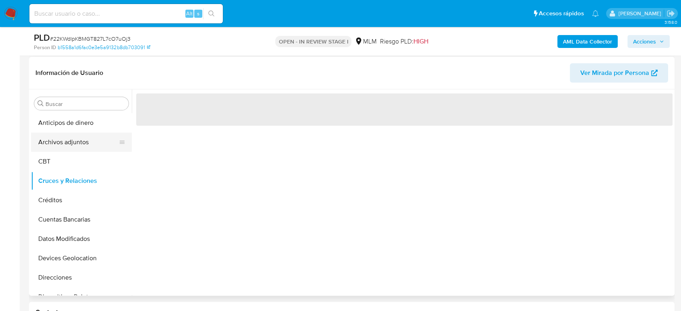
click at [75, 138] on button "Archivos adjuntos" at bounding box center [78, 142] width 94 height 19
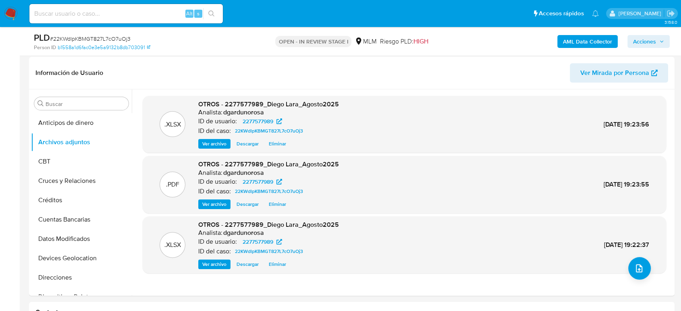
click at [648, 37] on span "Acciones" at bounding box center [644, 41] width 23 height 13
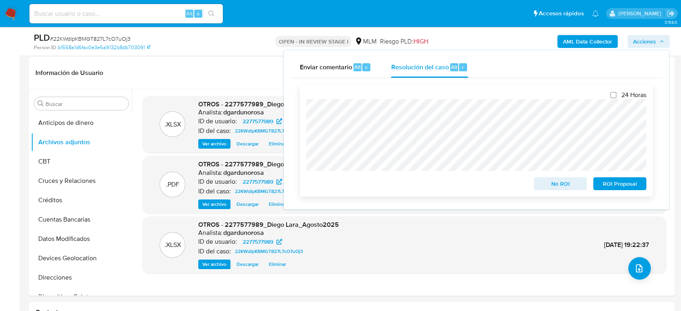
click at [632, 185] on span "ROI Proposal" at bounding box center [620, 183] width 42 height 11
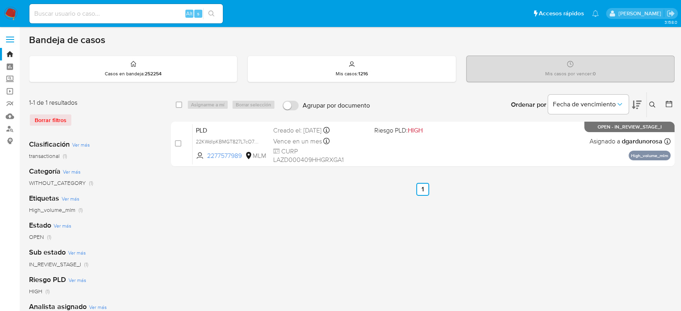
click at [651, 106] on icon at bounding box center [652, 105] width 6 height 6
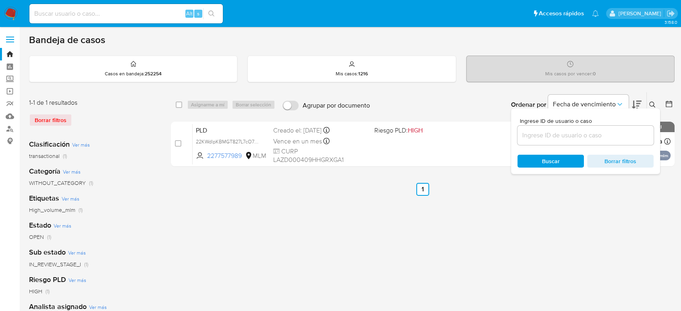
click at [609, 131] on input at bounding box center [586, 135] width 136 height 10
type input "2306620231"
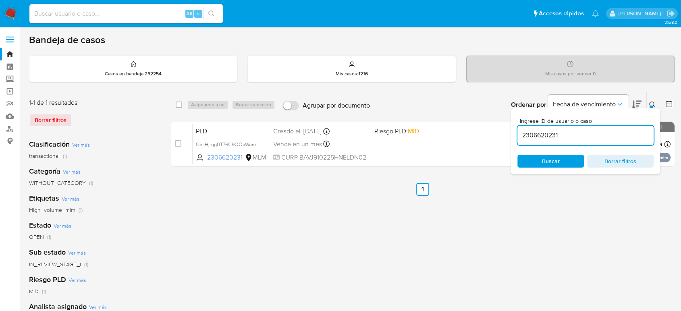
click at [651, 103] on icon at bounding box center [652, 105] width 6 height 6
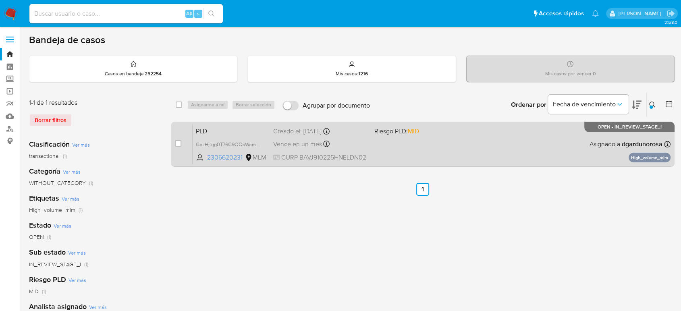
click at [472, 155] on div "PLD GezHjtqg0T76C9QOsWamYWfs 2306620231 MLM Riesgo PLD: MID Creado el: 12/08/20…" at bounding box center [432, 144] width 478 height 41
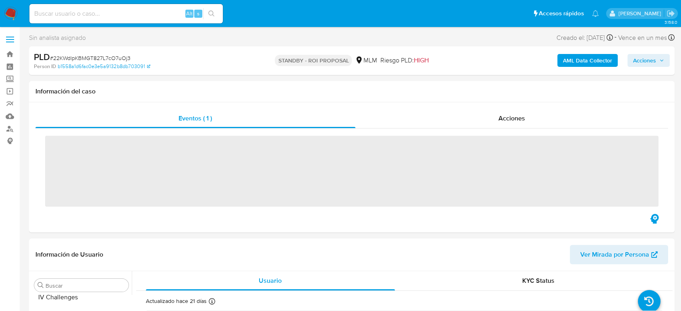
scroll to position [341, 0]
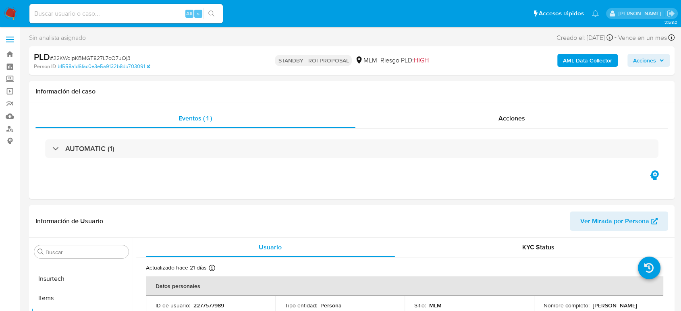
select select "10"
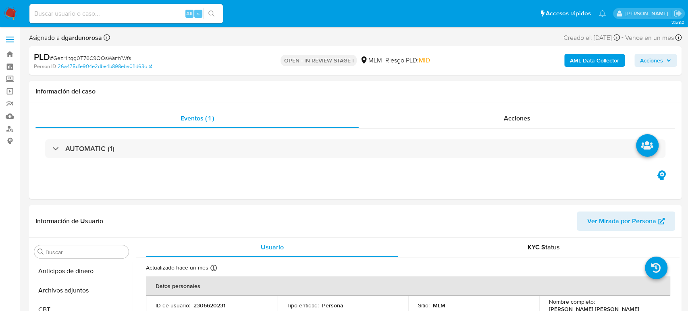
select select "10"
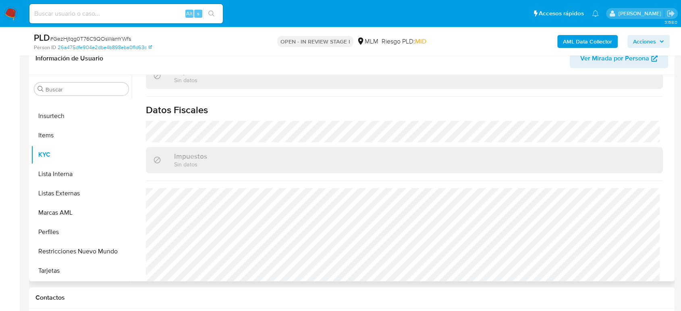
scroll to position [179, 0]
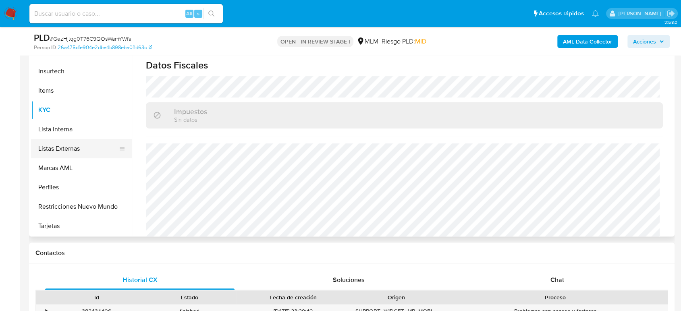
click at [48, 150] on button "Listas Externas" at bounding box center [78, 148] width 94 height 19
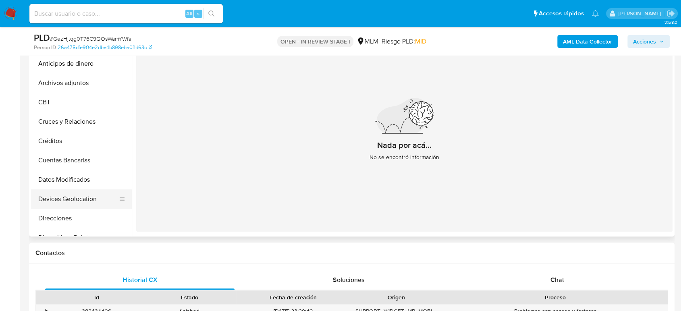
scroll to position [89, 0]
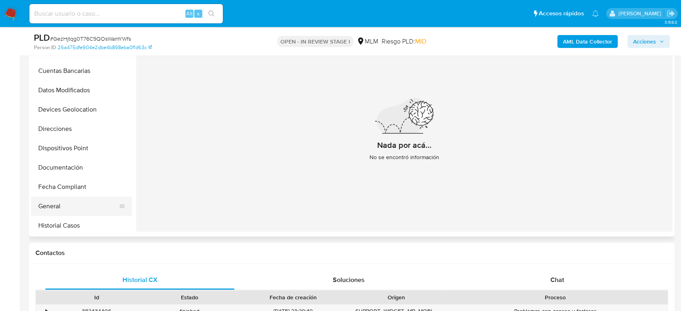
click at [67, 206] on button "General" at bounding box center [78, 206] width 94 height 19
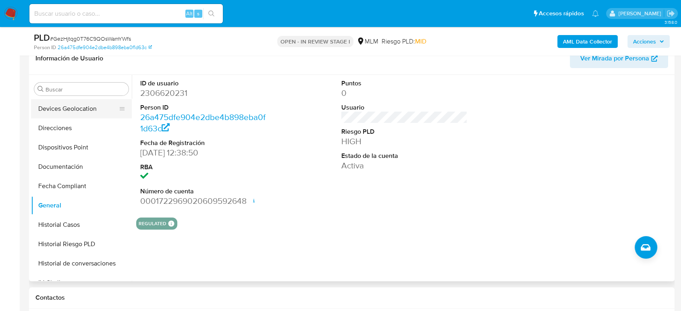
scroll to position [313, 0]
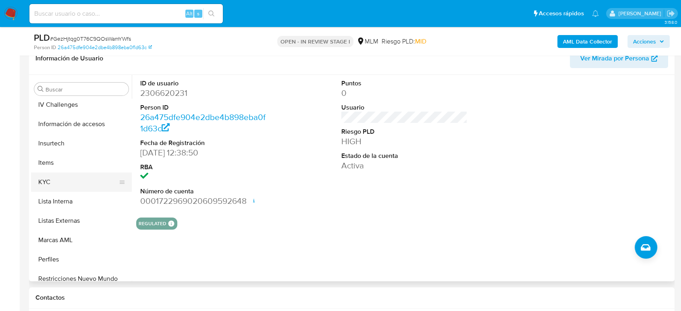
click at [52, 188] on button "KYC" at bounding box center [78, 182] width 94 height 19
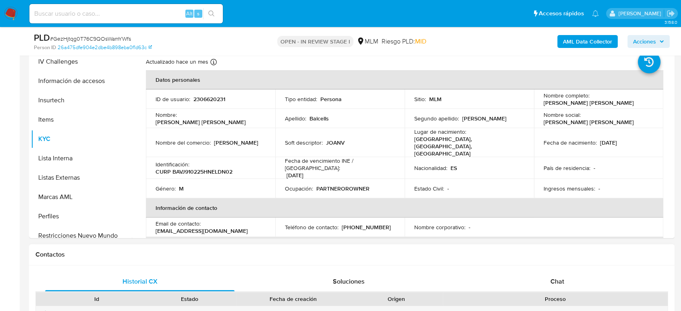
scroll to position [358, 0]
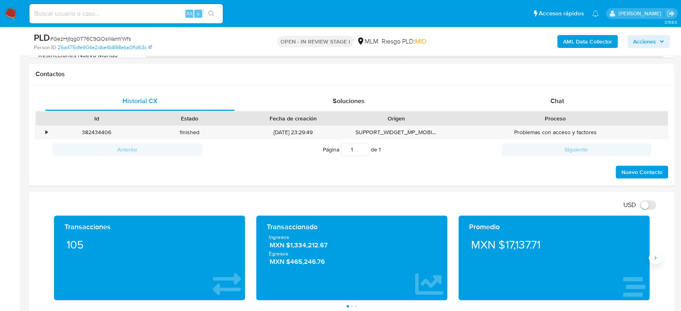
click at [655, 258] on icon "Siguiente" at bounding box center [656, 258] width 2 height 4
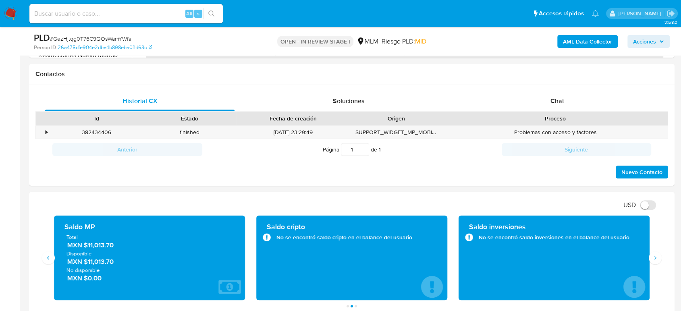
scroll to position [403, 0]
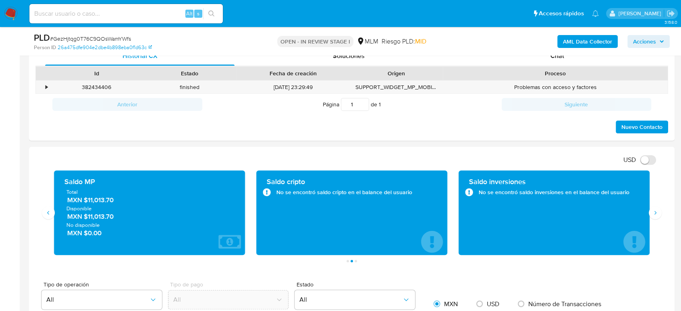
drag, startPoint x: 120, startPoint y: 200, endPoint x: 83, endPoint y: 200, distance: 36.3
click at [83, 200] on span "MXN $11,013.70" at bounding box center [149, 200] width 165 height 9
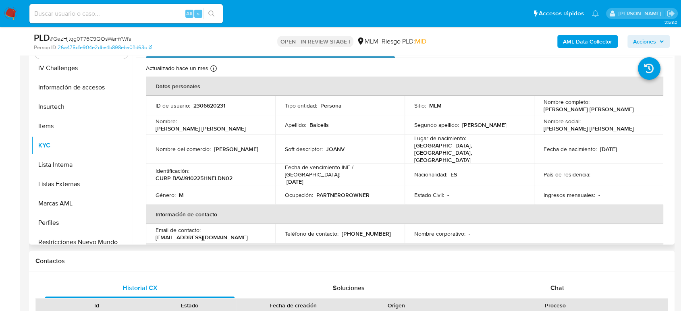
scroll to position [45, 0]
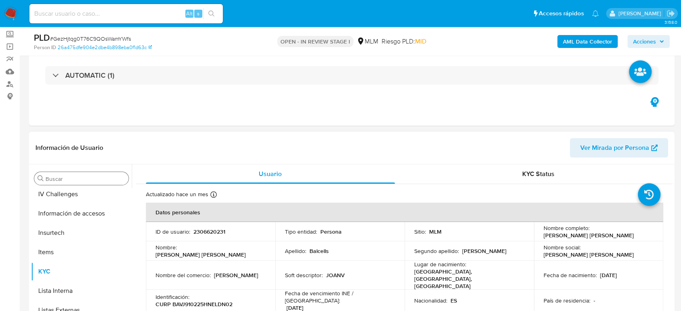
click at [114, 176] on input "Buscar" at bounding box center [86, 178] width 80 height 7
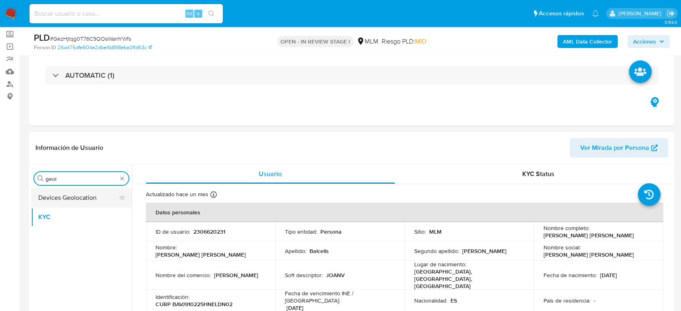
type input "geol"
click at [84, 199] on button "Devices Geolocation" at bounding box center [78, 197] width 94 height 19
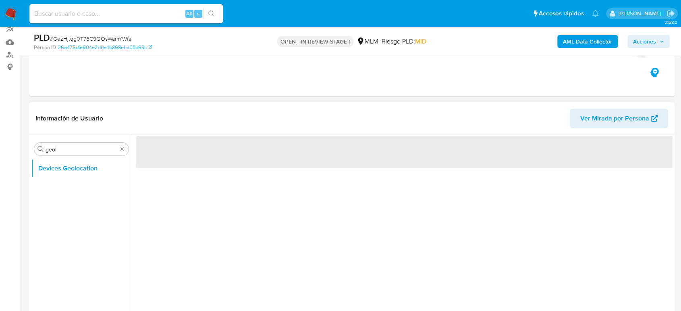
scroll to position [89, 0]
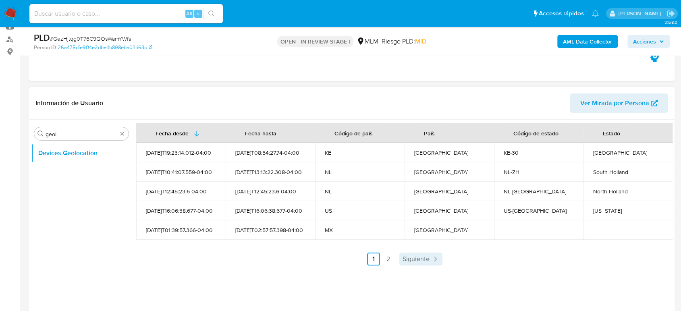
click at [411, 259] on span "Siguiente" at bounding box center [416, 259] width 27 height 6
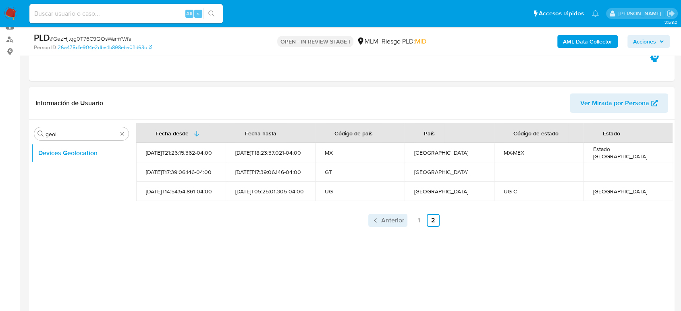
click at [392, 217] on span "Anterior" at bounding box center [392, 220] width 23 height 6
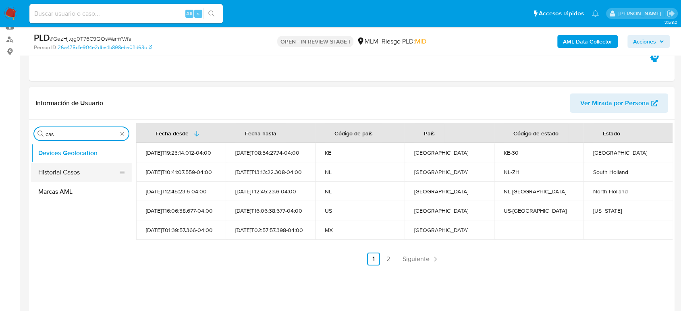
type input "cas"
click at [75, 170] on button "Historial Casos" at bounding box center [78, 172] width 94 height 19
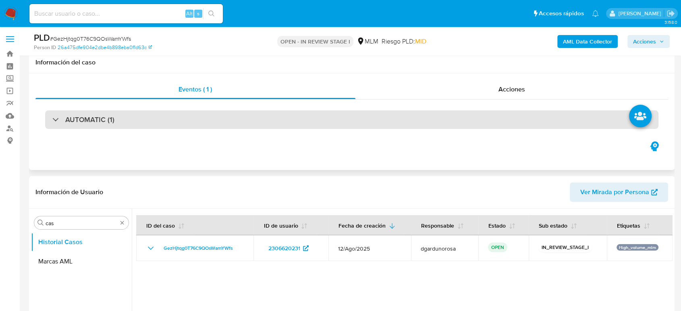
scroll to position [0, 0]
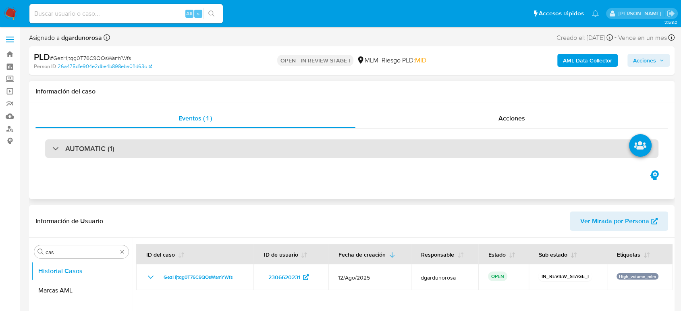
click at [255, 151] on div "AUTOMATIC (1)" at bounding box center [351, 148] width 613 height 19
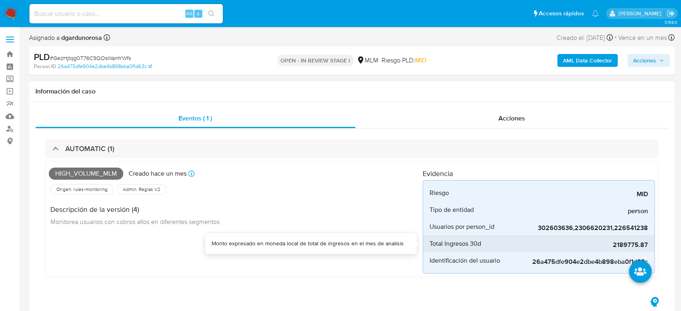
click at [632, 245] on span "2189775.87" at bounding box center [587, 245] width 121 height 8
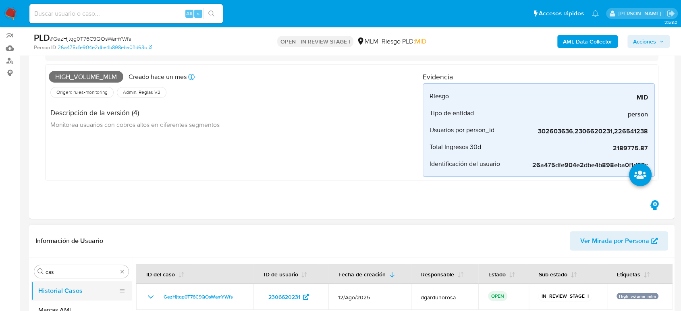
scroll to position [179, 0]
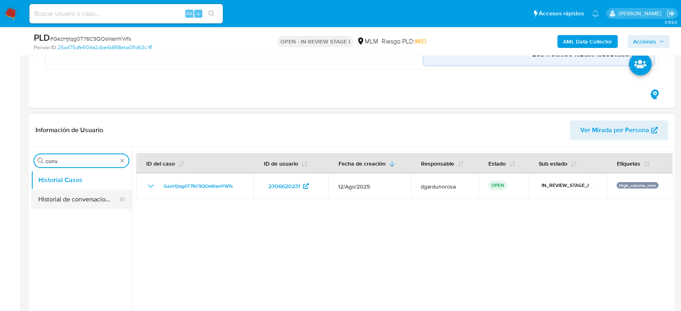
type input "conv"
click at [89, 196] on button "Historial de conversaciones" at bounding box center [78, 199] width 94 height 19
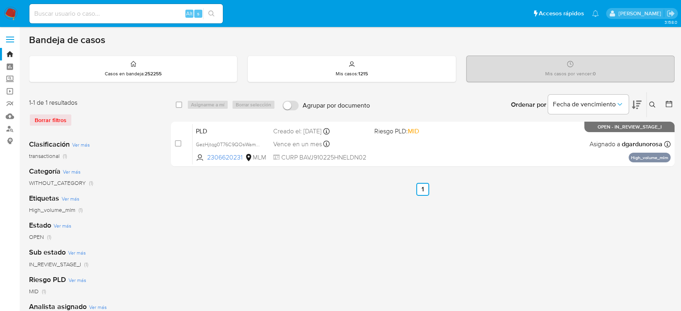
click at [653, 106] on icon at bounding box center [652, 105] width 6 height 6
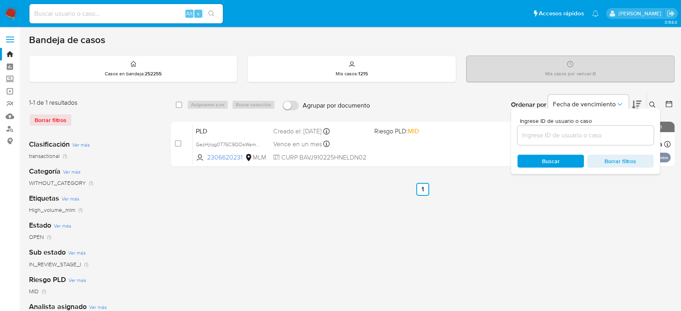
click at [548, 131] on input at bounding box center [586, 135] width 136 height 10
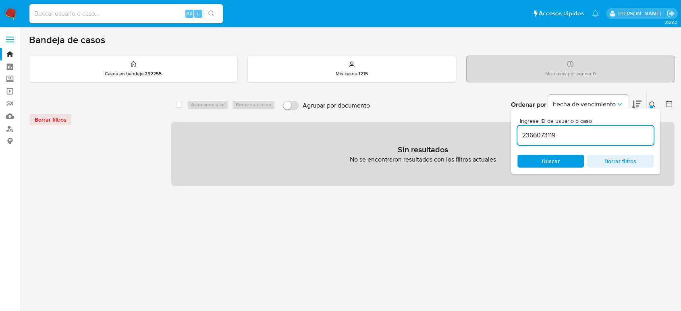
click at [575, 138] on input "2366073119" at bounding box center [586, 135] width 136 height 10
type input "2366073119"
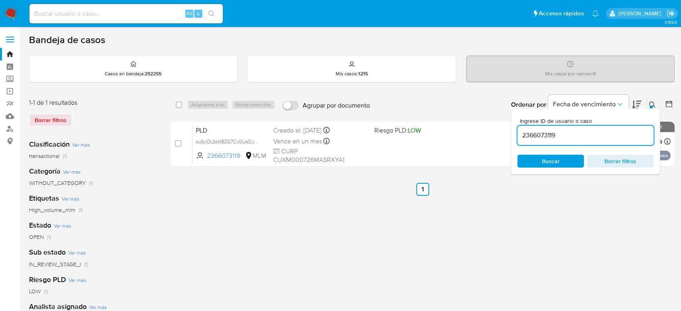
click at [655, 105] on icon at bounding box center [652, 105] width 6 height 6
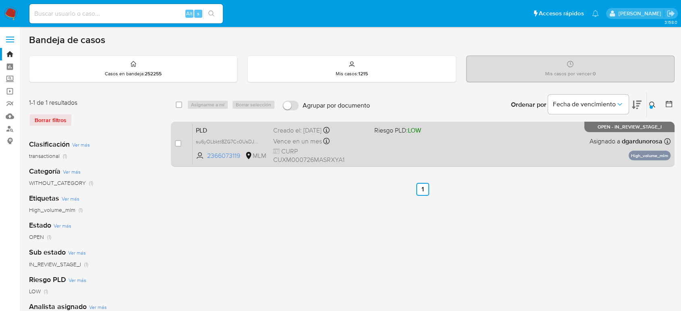
click at [506, 146] on div "PLD su6yOLbktt8ZG7Cc0UsDJbV9 2366073119 MLM Riesgo PLD: LOW Creado el: [DATE] C…" at bounding box center [432, 144] width 478 height 41
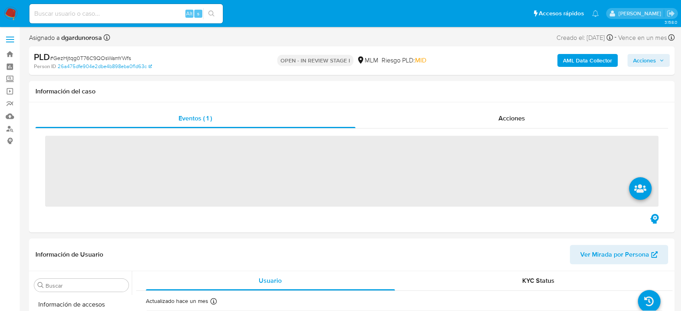
scroll to position [341, 0]
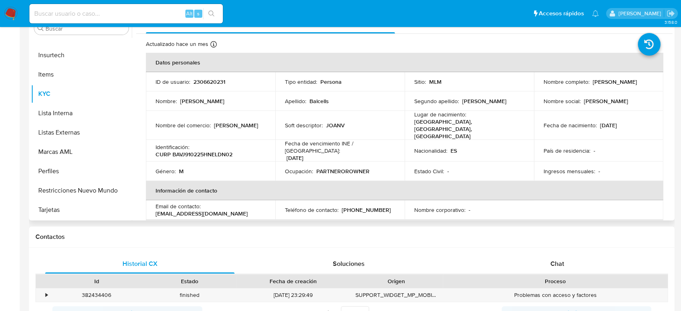
select select "10"
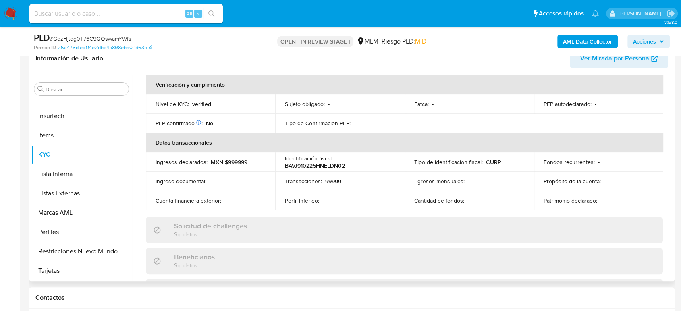
scroll to position [103, 0]
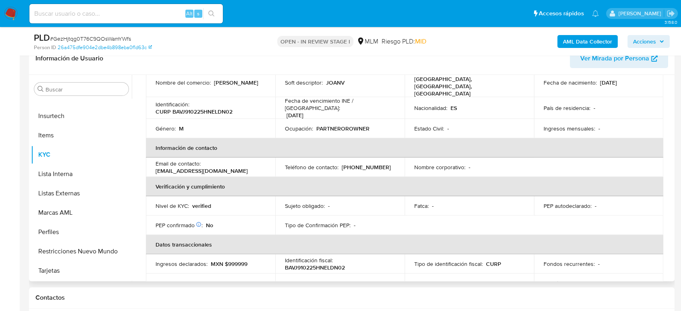
click at [367, 164] on p "(55) 66110228" at bounding box center [366, 167] width 49 height 7
copy p "66110228"
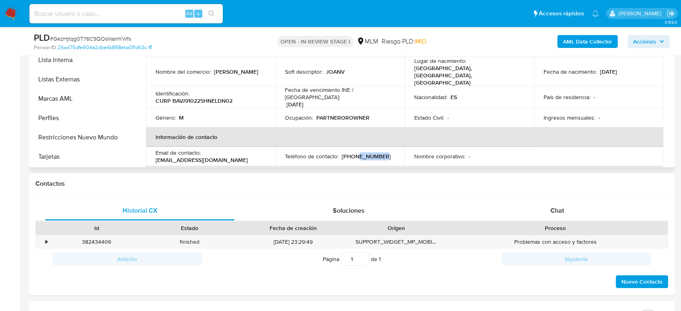
scroll to position [313, 0]
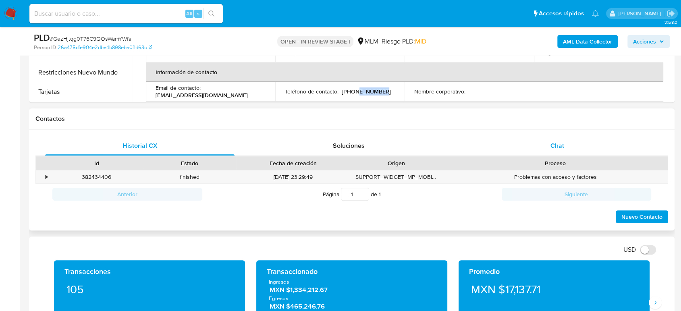
click at [560, 141] on span "Chat" at bounding box center [558, 145] width 14 height 9
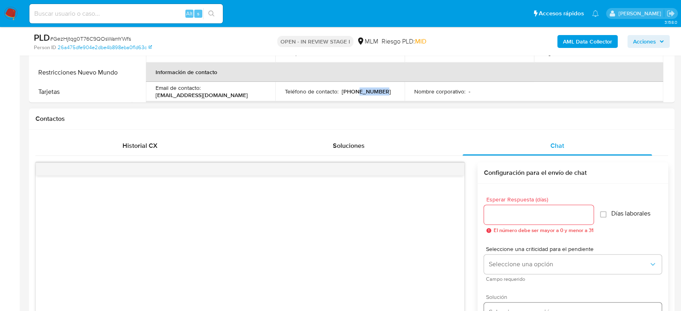
scroll to position [448, 0]
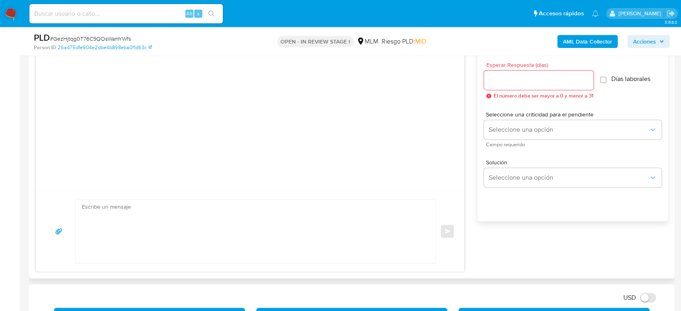
click at [547, 85] on div at bounding box center [539, 80] width 110 height 19
click at [551, 82] on input "Esperar Respuesta (días)" at bounding box center [539, 80] width 110 height 10
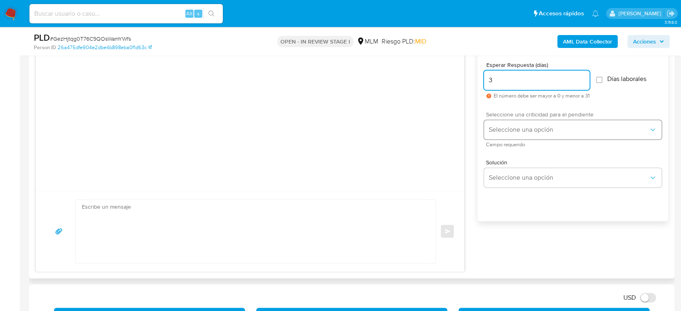
type input "3"
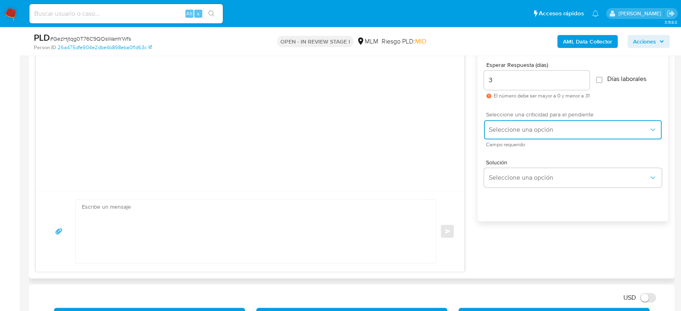
click at [522, 136] on button "Seleccione una opción" at bounding box center [573, 129] width 178 height 19
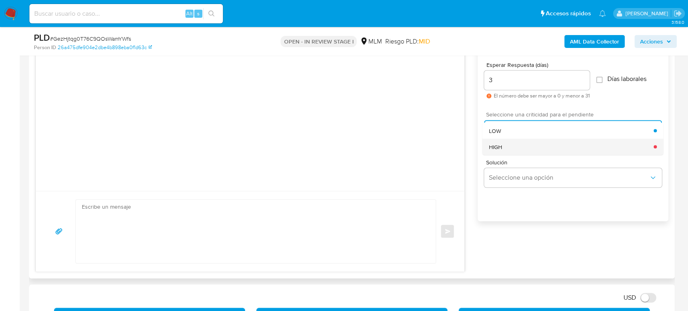
click at [518, 145] on div "HIGH" at bounding box center [570, 147] width 165 height 16
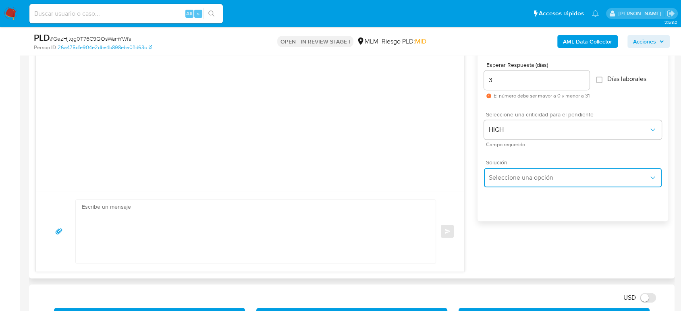
click at [520, 179] on span "Seleccione una opción" at bounding box center [569, 178] width 160 height 8
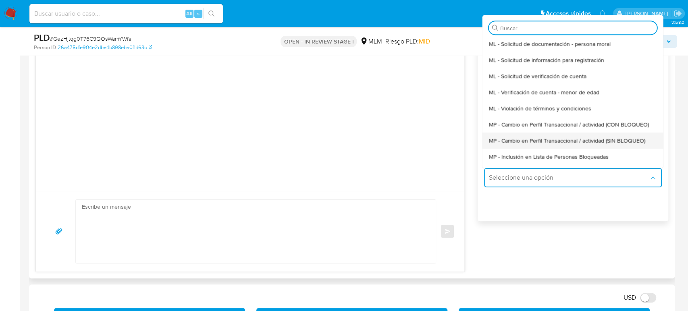
click at [584, 135] on div "MP - Cambio en Perfil Transaccional / actividad (SIN BLOQUEO)" at bounding box center [572, 141] width 168 height 16
type textarea "Estimado ,Te comunicamos que se ha identificado un cambio en el uso habitual de…"
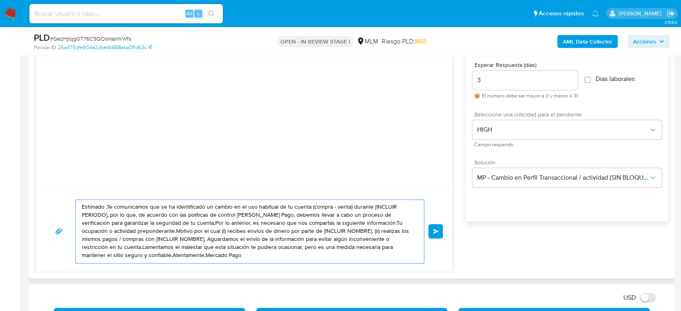
drag, startPoint x: 181, startPoint y: 256, endPoint x: 85, endPoint y: 191, distance: 115.4
click at [85, 191] on div "Estimado ,Te comunicamos que se ha identificado un cambio en el uso habitual de…" at bounding box center [244, 231] width 417 height 81
drag, startPoint x: 188, startPoint y: 253, endPoint x: 55, endPoint y: 191, distance: 146.8
click at [55, 191] on div "Estimado ,Te comunicamos que se ha identificado un cambio en el uso habitual de…" at bounding box center [244, 231] width 417 height 81
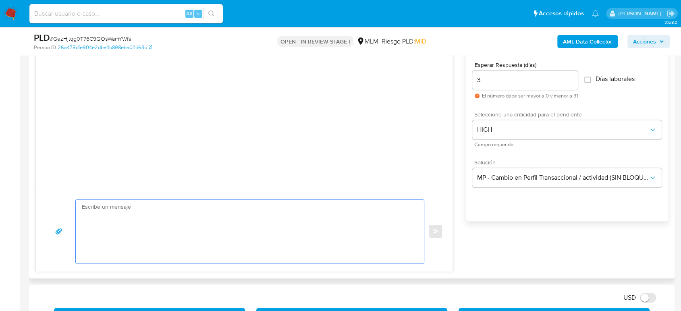
paste textarea "Estimado cliente, De acuerdo con las políticas de control de Mercado Pago, debe…"
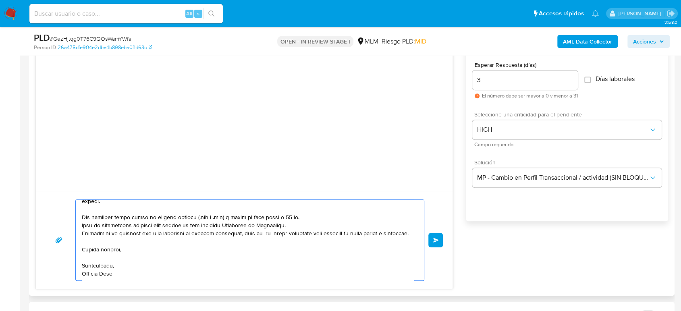
scroll to position [156, 0]
type textarea "Estimado cliente, De acuerdo con las políticas de control de Mercado Pago, debe…"
click at [437, 239] on span "Enviar" at bounding box center [436, 240] width 6 height 5
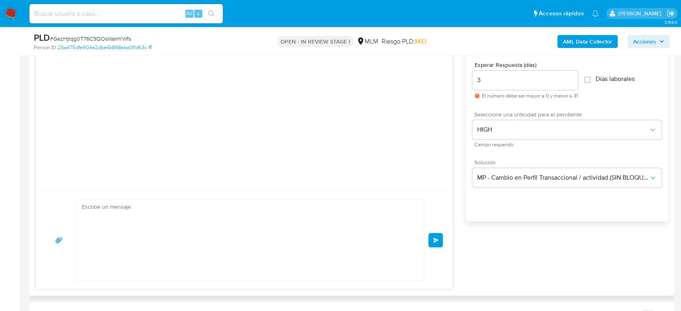
scroll to position [160, 0]
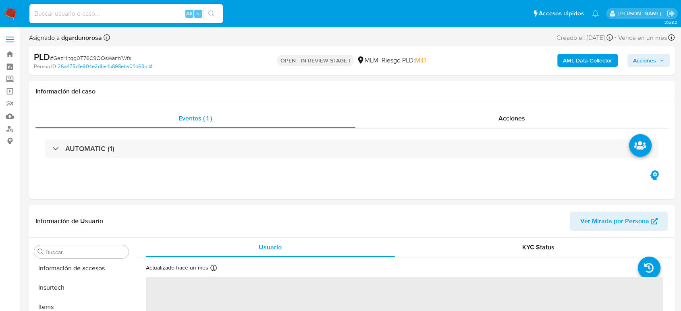
scroll to position [341, 0]
drag, startPoint x: 109, startPoint y: 15, endPoint x: 108, endPoint y: 19, distance: 4.1
click at [110, 15] on input at bounding box center [125, 13] width 193 height 10
paste input "38462010"
type input "38462010"
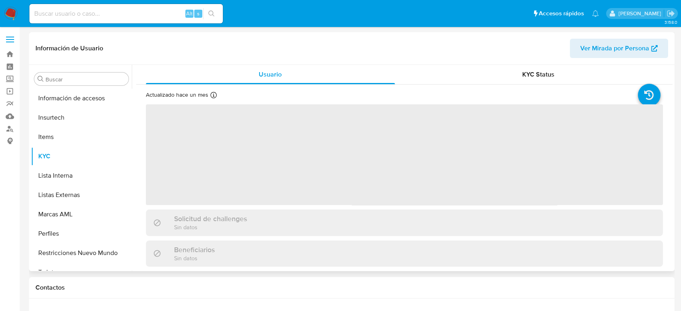
scroll to position [341, 0]
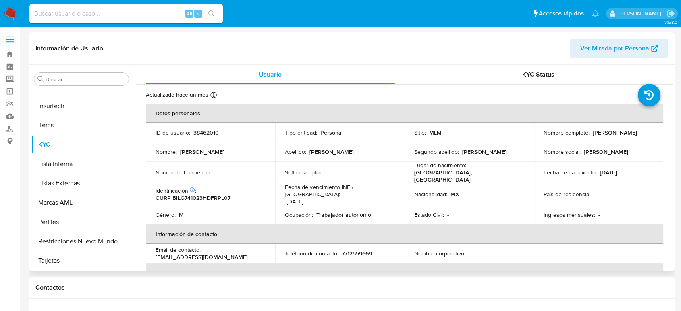
select select "10"
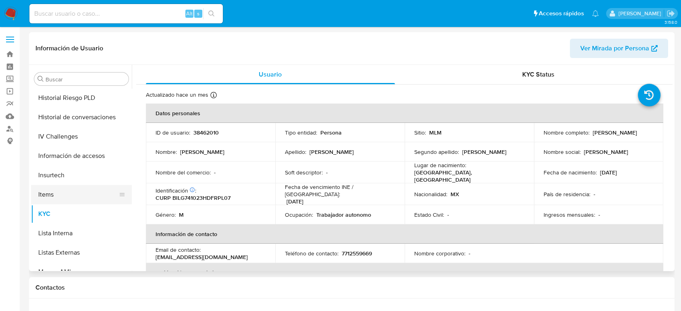
scroll to position [206, 0]
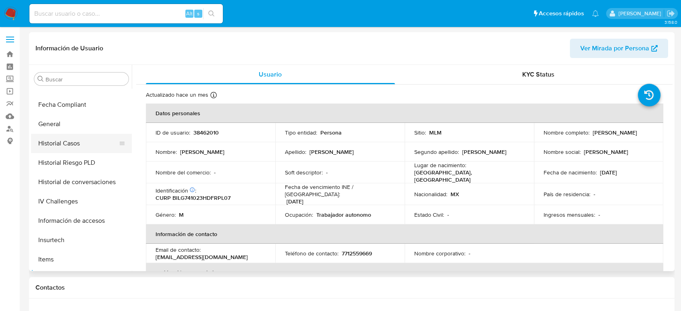
click at [73, 145] on button "Historial Casos" at bounding box center [78, 143] width 94 height 19
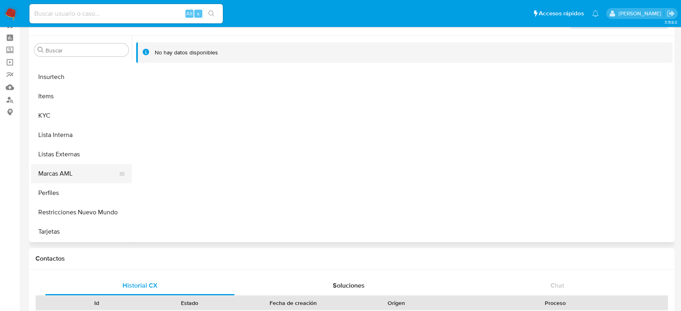
scroll to position [45, 0]
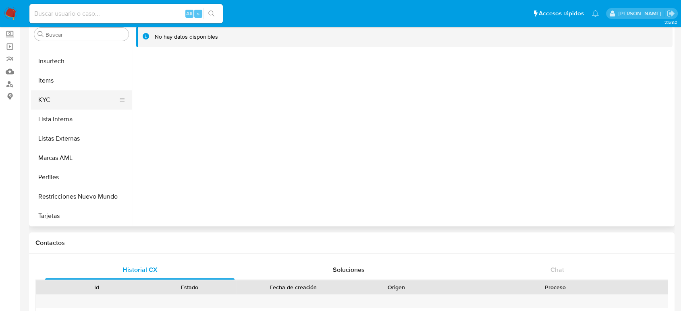
click at [48, 100] on button "KYC" at bounding box center [78, 99] width 94 height 19
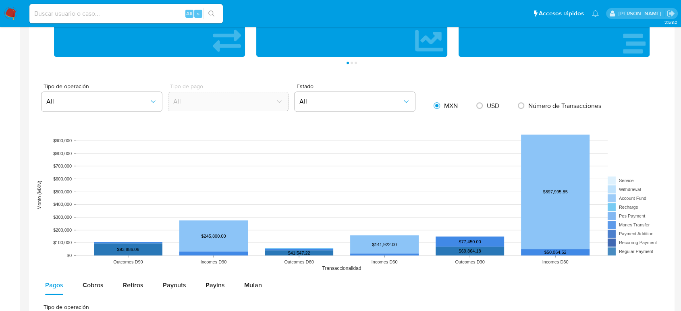
scroll to position [358, 0]
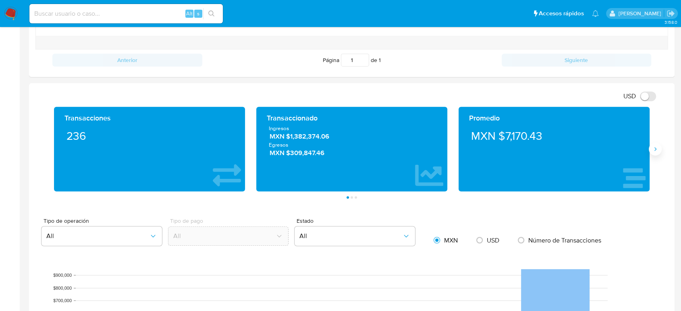
click at [657, 152] on button "Siguiente" at bounding box center [655, 149] width 13 height 13
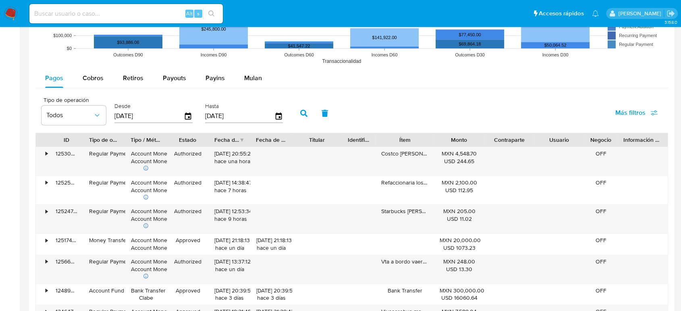
scroll to position [671, 0]
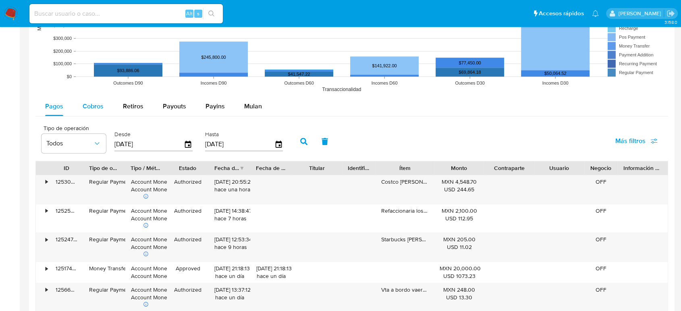
click at [100, 104] on span "Cobros" at bounding box center [93, 106] width 21 height 9
select select "10"
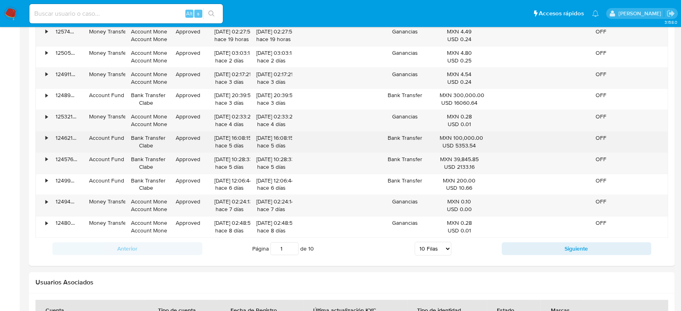
scroll to position [761, 0]
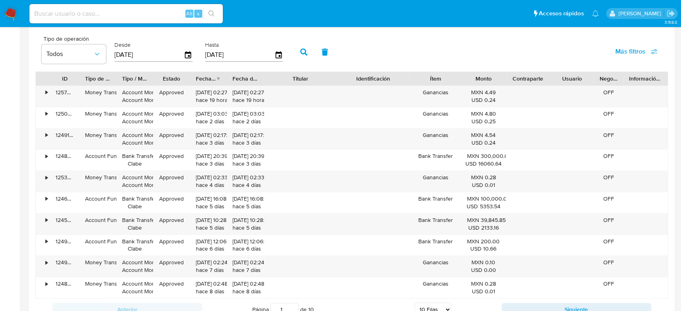
drag, startPoint x: 341, startPoint y: 79, endPoint x: 364, endPoint y: 80, distance: 23.0
click at [364, 80] on div "ID Tipo de operación Tipo / Método Estado Fecha de creación Fecha de aprobación…" at bounding box center [352, 79] width 632 height 14
click at [70, 12] on input at bounding box center [125, 13] width 193 height 10
paste input "2055480172"
type input "2055480172"
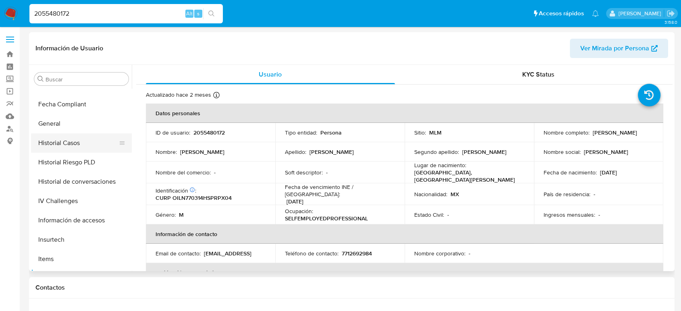
scroll to position [206, 0]
select select "10"
click at [60, 144] on button "Historial Casos" at bounding box center [78, 143] width 94 height 19
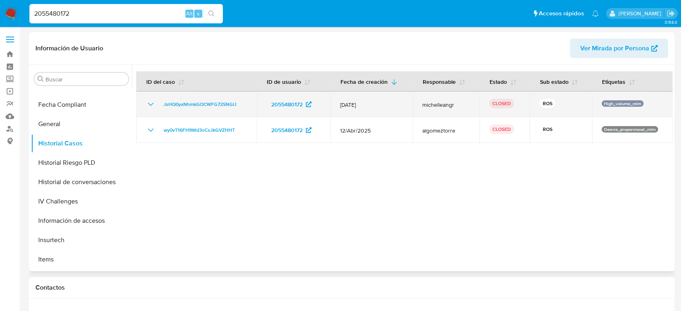
click at [149, 104] on icon "Mostrar/Ocultar" at bounding box center [151, 104] width 6 height 3
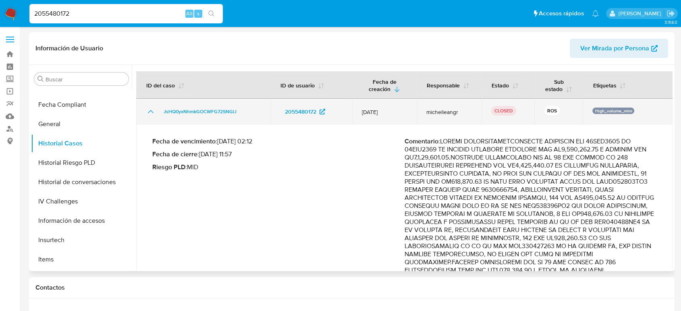
click at [152, 106] on td "JsHQ0yxNhmkGOCWFG72SNGlJ" at bounding box center [203, 112] width 134 height 26
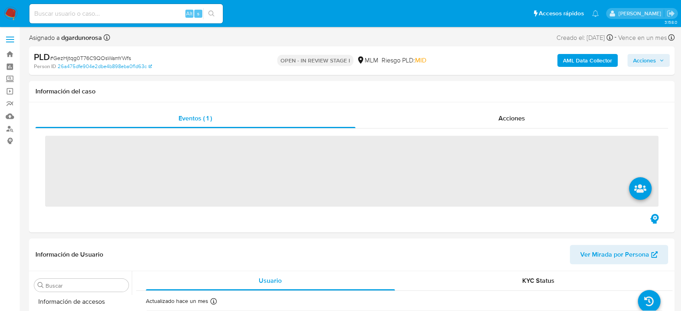
click at [162, 14] on input at bounding box center [125, 13] width 193 height 10
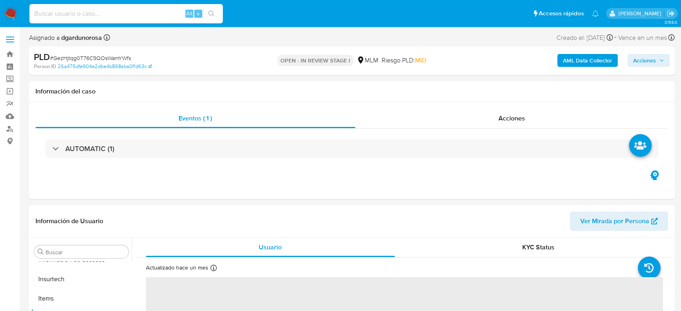
scroll to position [341, 0]
paste input "2202534936"
type input "2202534936"
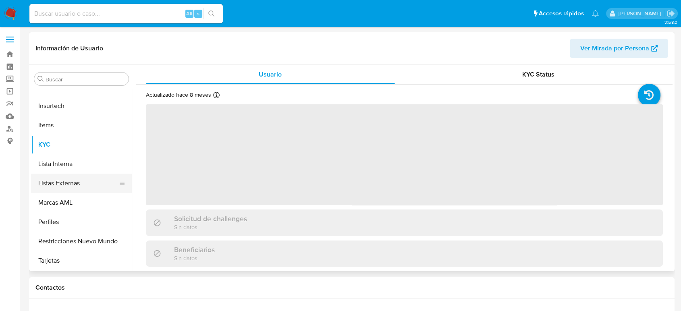
scroll to position [161, 0]
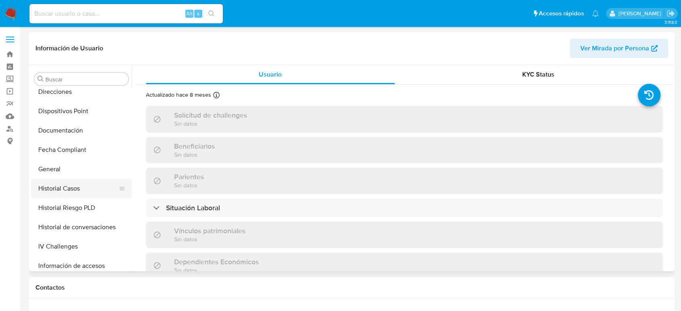
select select "10"
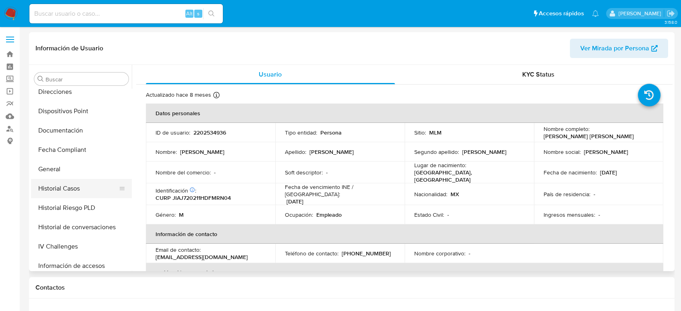
click at [66, 183] on button "Historial Casos" at bounding box center [78, 188] width 94 height 19
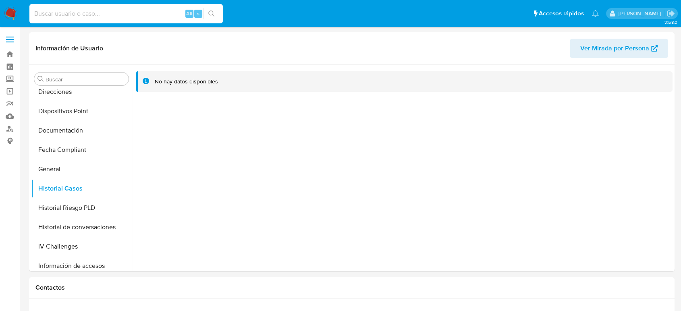
click at [102, 18] on input at bounding box center [125, 13] width 193 height 10
paste input "835617956"
type input "835617956"
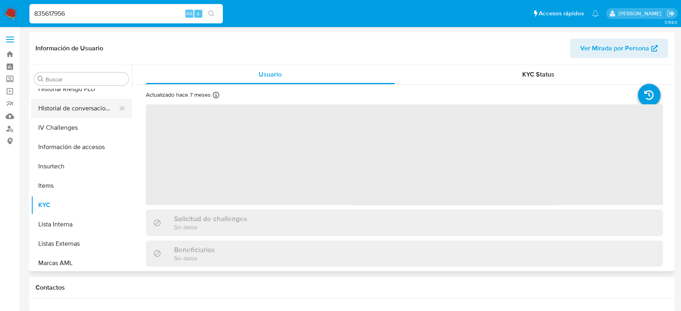
scroll to position [206, 0]
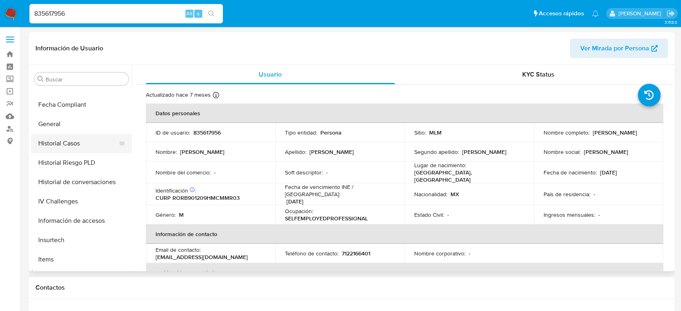
click at [67, 139] on button "Historial Casos" at bounding box center [78, 143] width 94 height 19
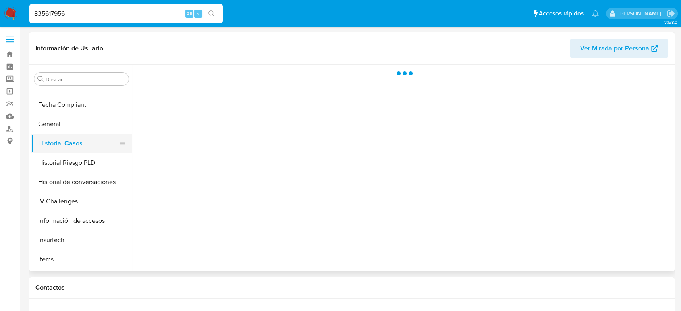
select select "10"
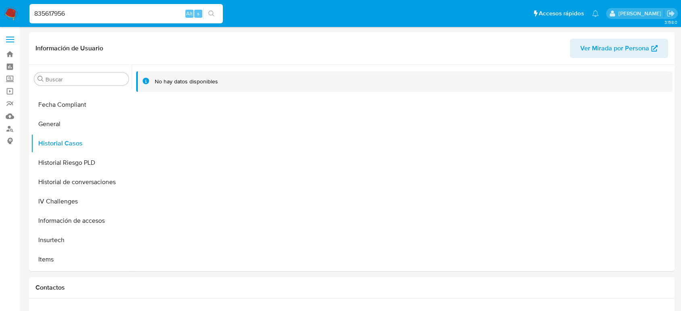
click at [39, 18] on input "835617956" at bounding box center [125, 13] width 193 height 10
paste input "1830238201"
type input "1830238201"
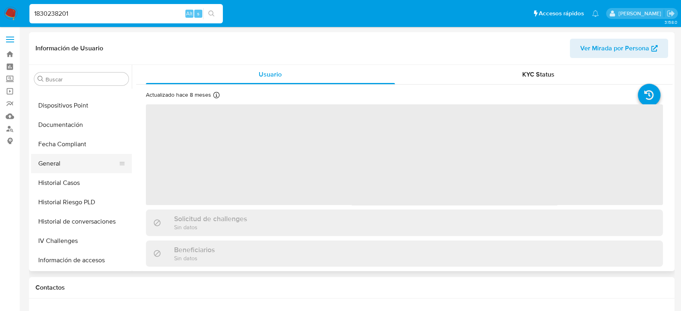
scroll to position [161, 0]
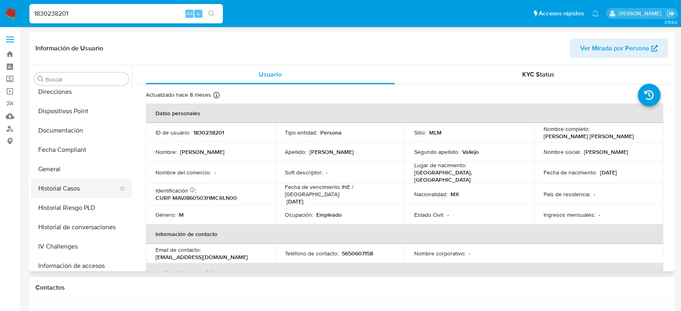
click at [76, 186] on button "Historial Casos" at bounding box center [78, 188] width 94 height 19
select select "10"
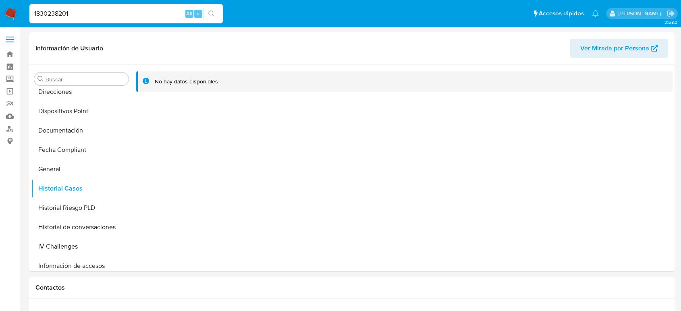
click at [60, 17] on input "1830238201" at bounding box center [125, 13] width 193 height 10
paste input "572973683"
type input "572973683"
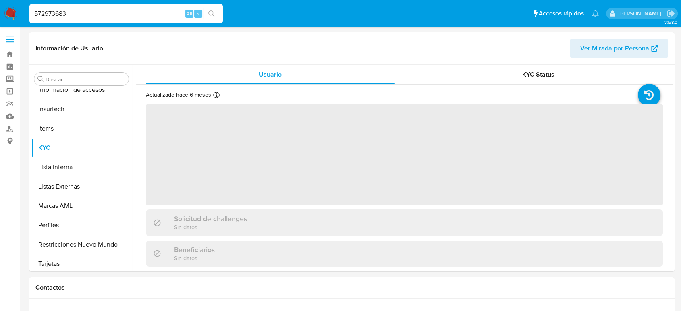
scroll to position [341, 0]
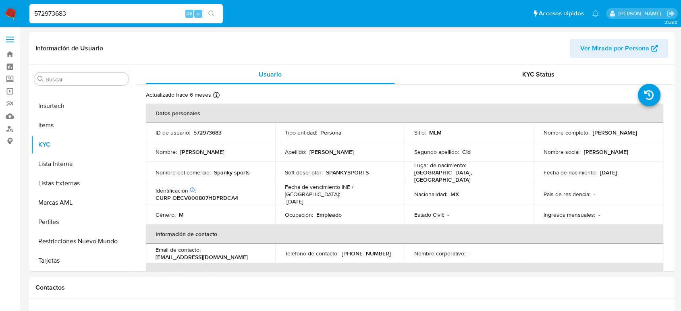
select select "10"
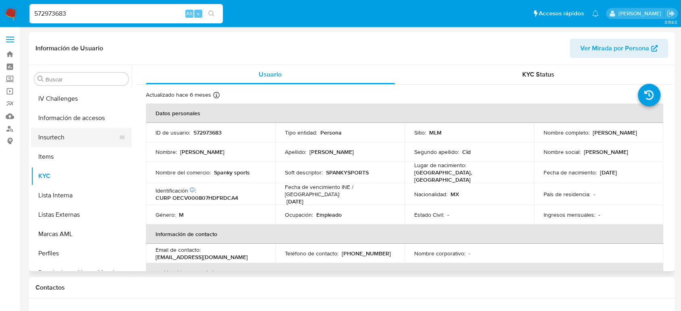
scroll to position [251, 0]
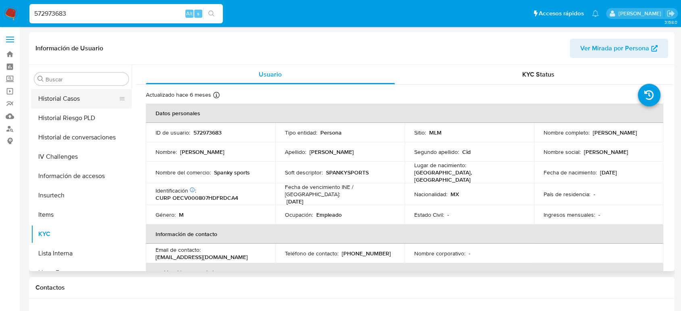
click at [62, 92] on button "Historial Casos" at bounding box center [78, 98] width 94 height 19
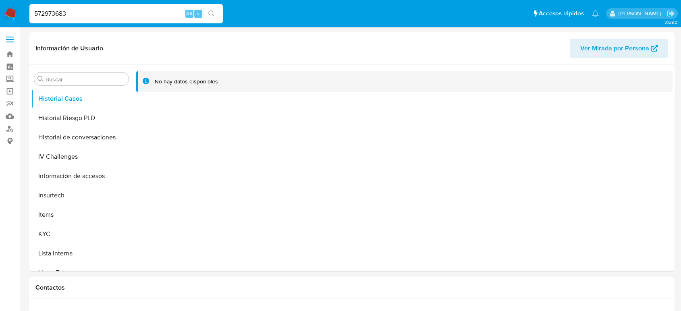
click at [59, 12] on input "572973683" at bounding box center [125, 13] width 193 height 10
paste input "2055480172"
type input "2055480172"
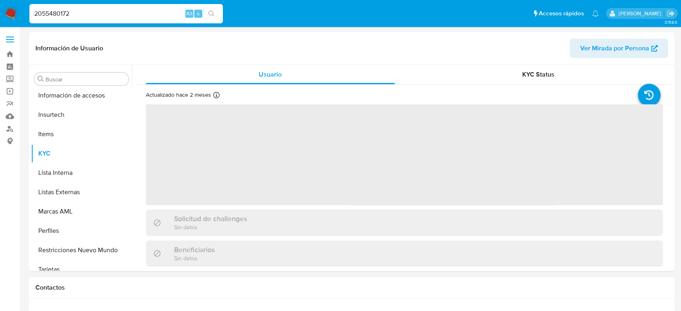
scroll to position [341, 0]
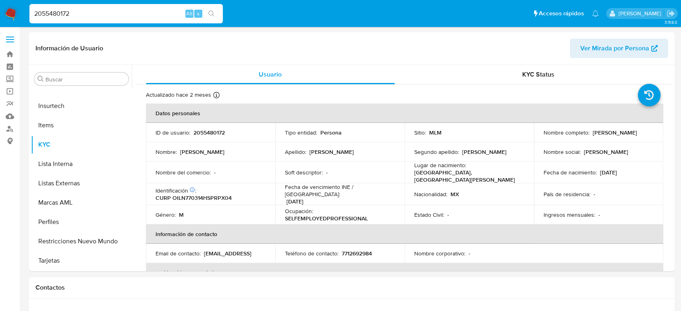
select select "10"
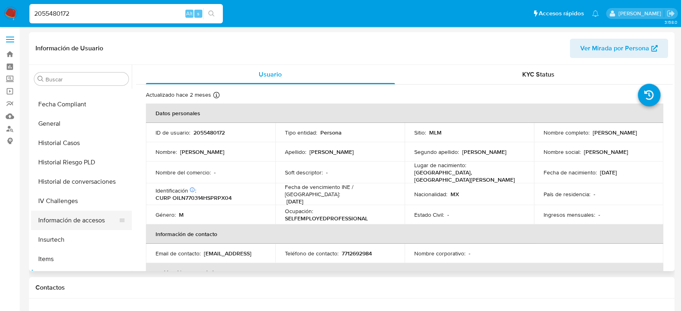
scroll to position [206, 0]
click at [76, 148] on button "Historial Casos" at bounding box center [78, 143] width 94 height 19
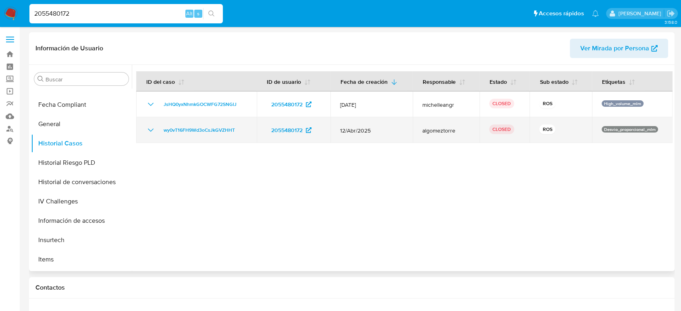
click at [148, 136] on td "wy0vT16FH9Wd3oCsJkGVZHHT" at bounding box center [196, 130] width 121 height 26
click at [150, 134] on icon "Mostrar/Ocultar" at bounding box center [151, 130] width 10 height 10
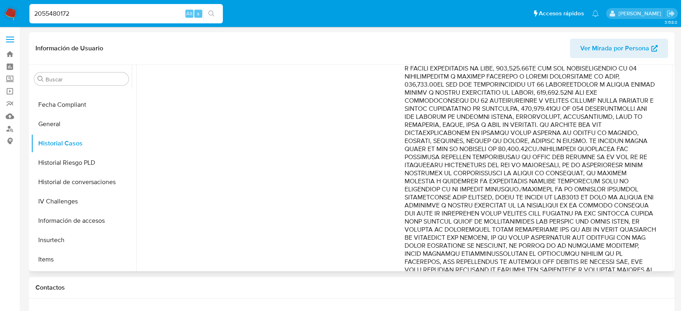
scroll to position [224, 0]
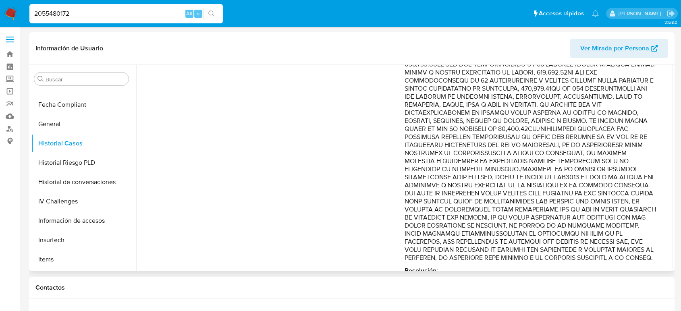
drag, startPoint x: 592, startPoint y: 170, endPoint x: 596, endPoint y: 233, distance: 62.2
click at [596, 233] on p "Comentario :" at bounding box center [531, 101] width 252 height 322
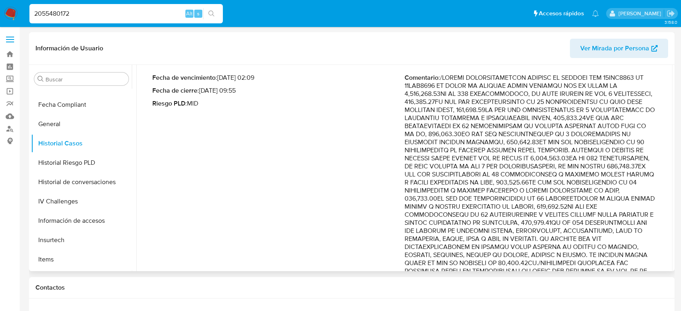
scroll to position [0, 0]
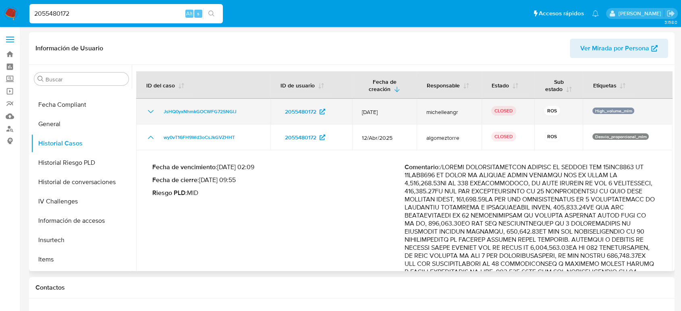
click at [150, 115] on icon "Mostrar/Ocultar" at bounding box center [151, 112] width 10 height 10
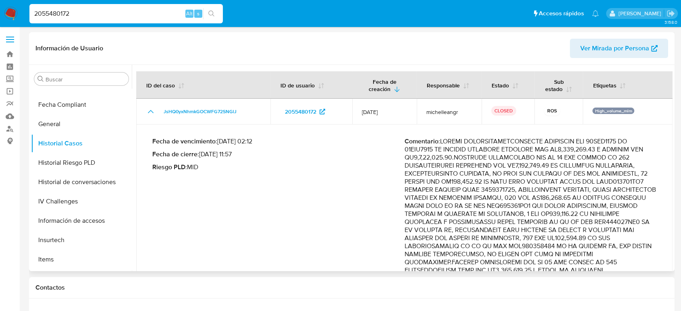
scroll to position [45, 0]
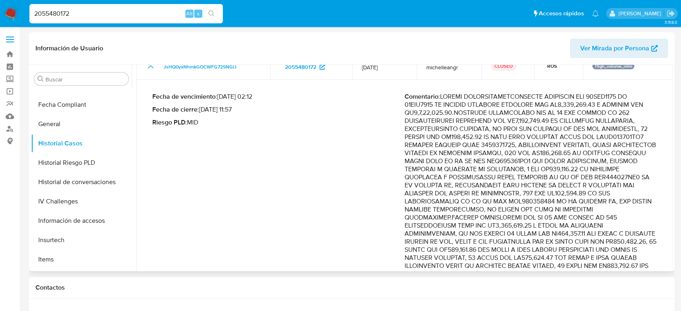
click at [571, 144] on p "Comentario :" at bounding box center [531, 282] width 252 height 379
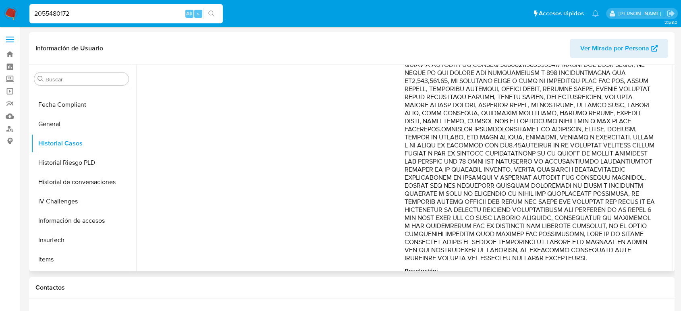
scroll to position [268, 0]
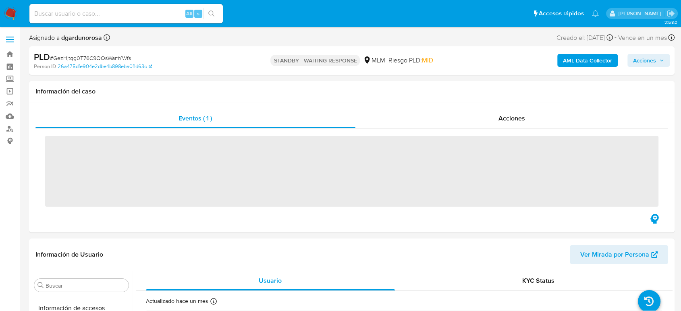
scroll to position [339, 0]
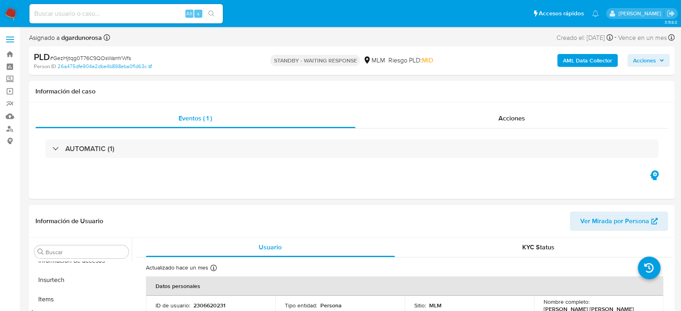
select select "10"
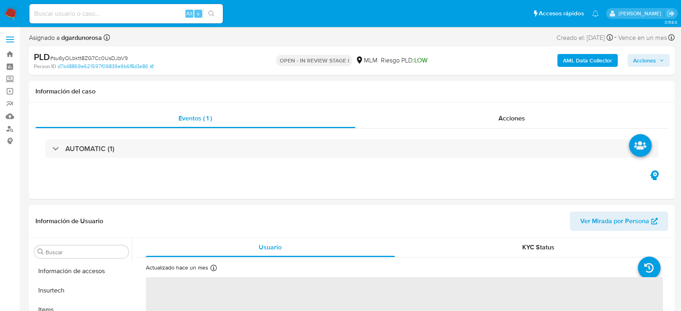
scroll to position [341, 0]
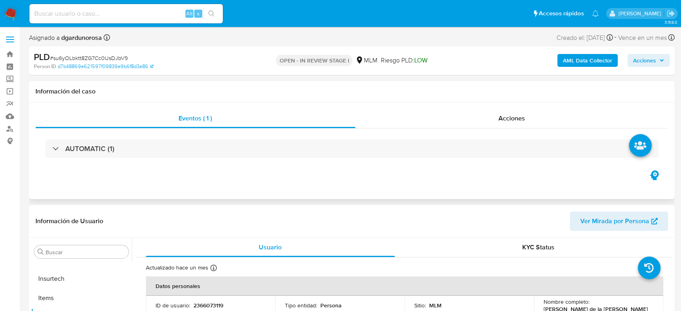
select select "10"
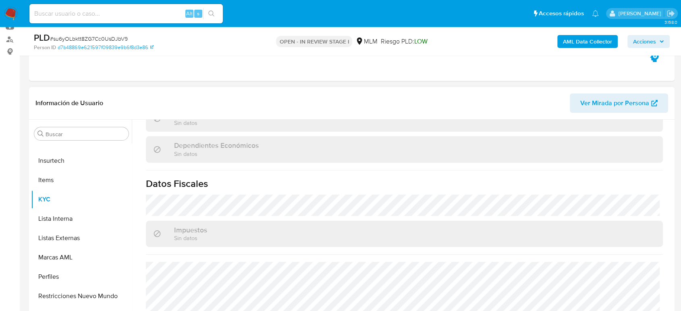
scroll to position [506, 0]
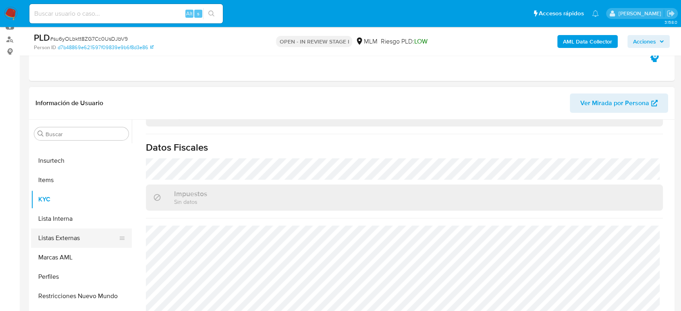
click at [67, 239] on button "Listas Externas" at bounding box center [78, 238] width 94 height 19
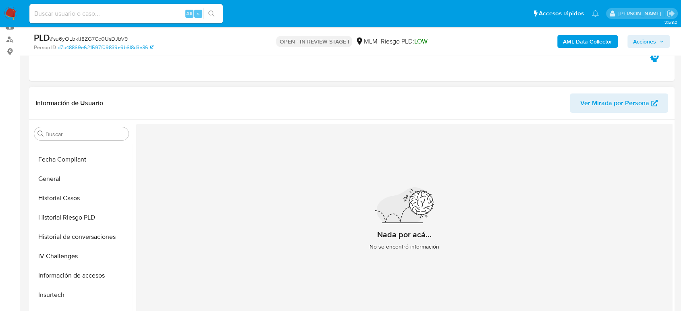
scroll to position [161, 0]
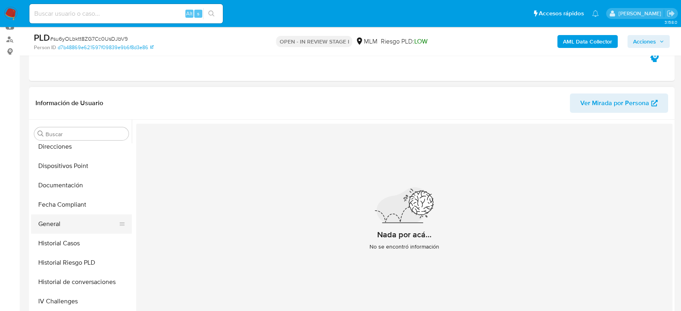
click at [65, 222] on button "General" at bounding box center [78, 223] width 94 height 19
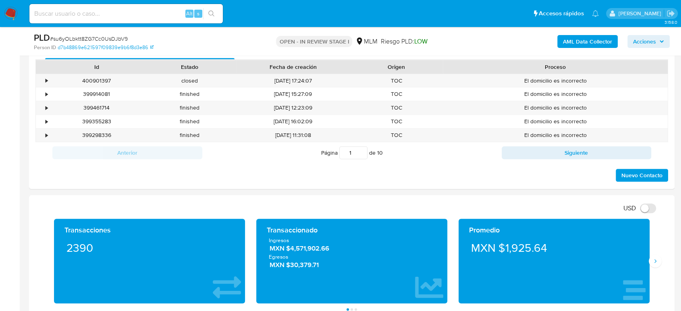
scroll to position [448, 0]
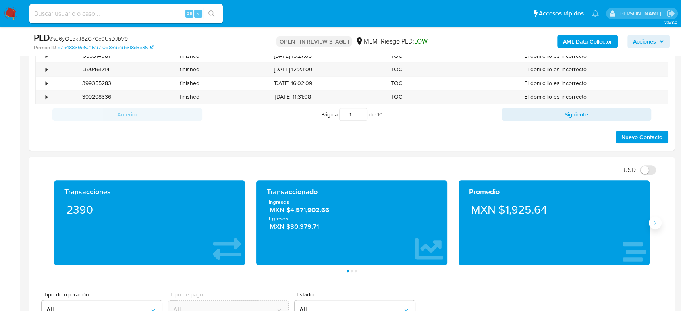
click at [653, 228] on button "Siguiente" at bounding box center [655, 222] width 13 height 13
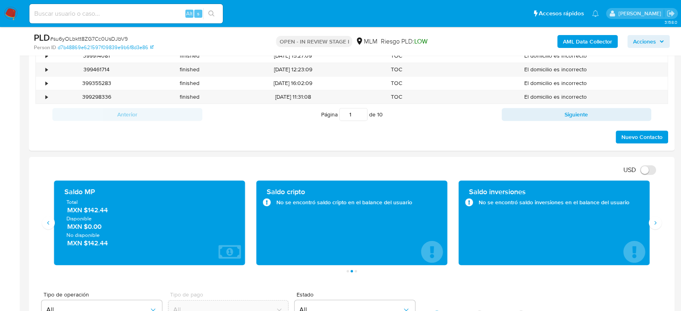
drag, startPoint x: 109, startPoint y: 212, endPoint x: 85, endPoint y: 212, distance: 23.8
click at [85, 212] on span "MXN $142.44" at bounding box center [149, 210] width 165 height 9
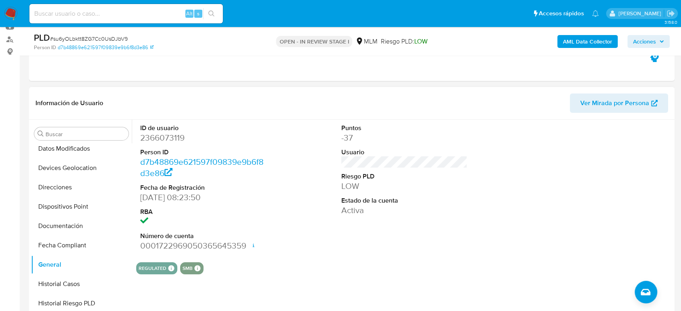
scroll to position [116, 0]
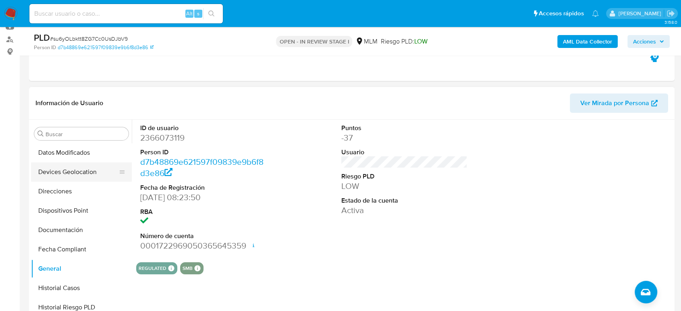
click at [81, 175] on button "Devices Geolocation" at bounding box center [78, 171] width 94 height 19
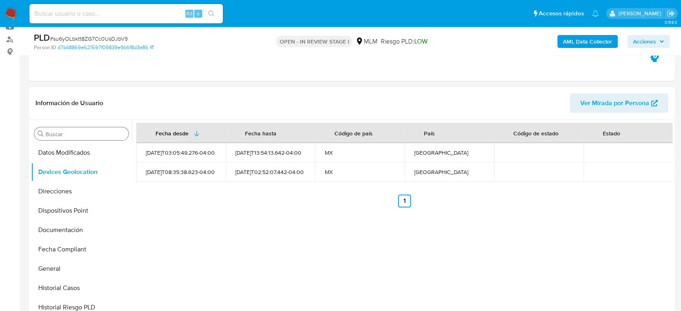
click at [67, 135] on input "Buscar" at bounding box center [86, 134] width 80 height 7
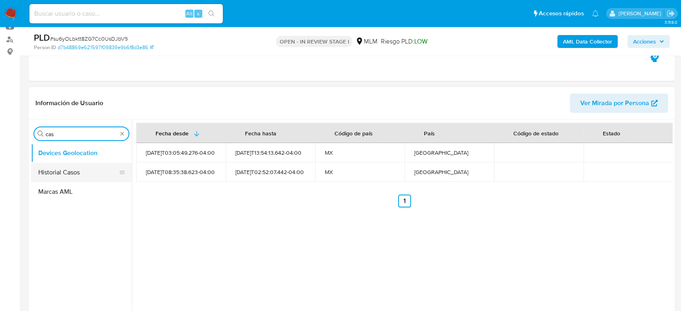
type input "cas"
click at [59, 168] on button "Historial Casos" at bounding box center [78, 172] width 94 height 19
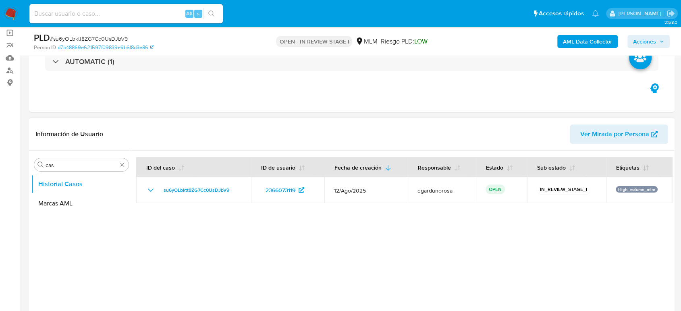
scroll to position [45, 0]
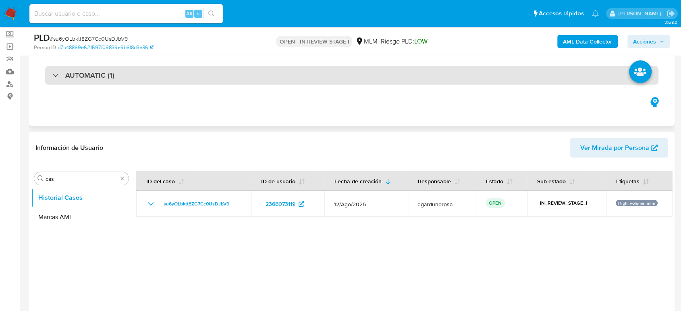
click at [301, 81] on div "AUTOMATIC (1)" at bounding box center [351, 75] width 613 height 19
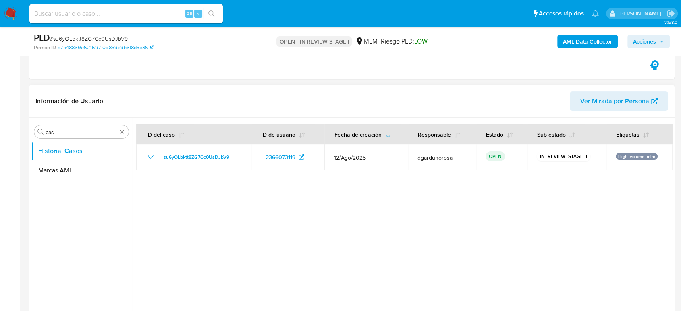
scroll to position [224, 0]
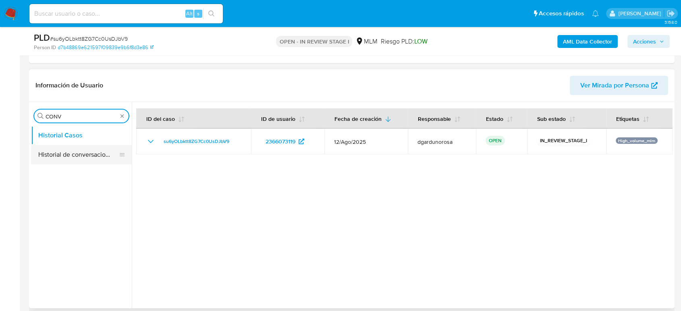
type input "CONV"
click at [85, 162] on button "Historial de conversaciones" at bounding box center [78, 154] width 94 height 19
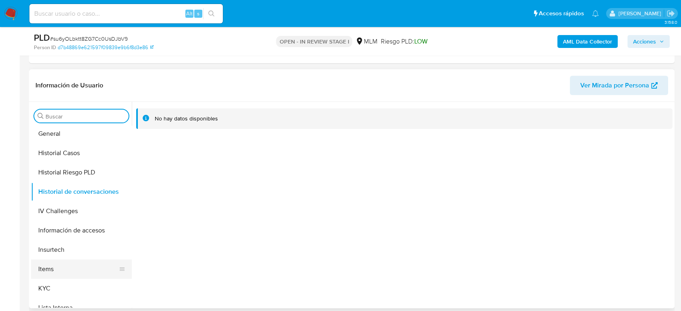
scroll to position [268, 0]
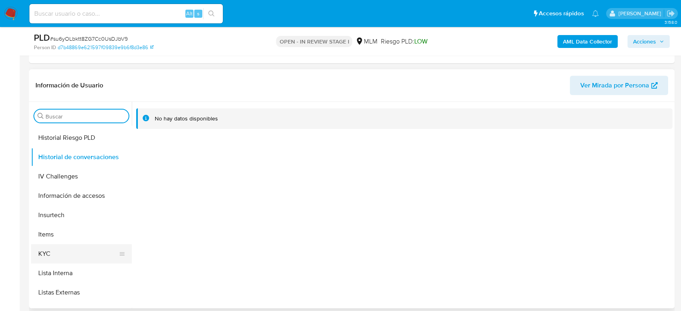
click at [60, 251] on button "KYC" at bounding box center [78, 253] width 94 height 19
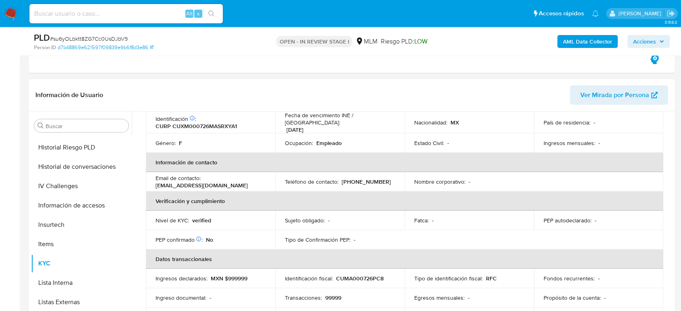
scroll to position [103, 0]
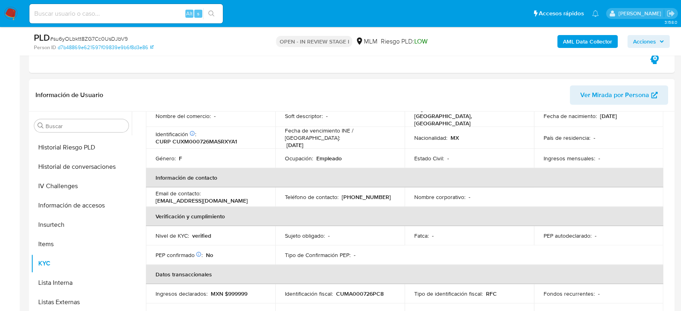
click at [362, 193] on p "[PHONE_NUMBER]" at bounding box center [366, 196] width 49 height 7
copy p "82061937"
